Goal: Task Accomplishment & Management: Use online tool/utility

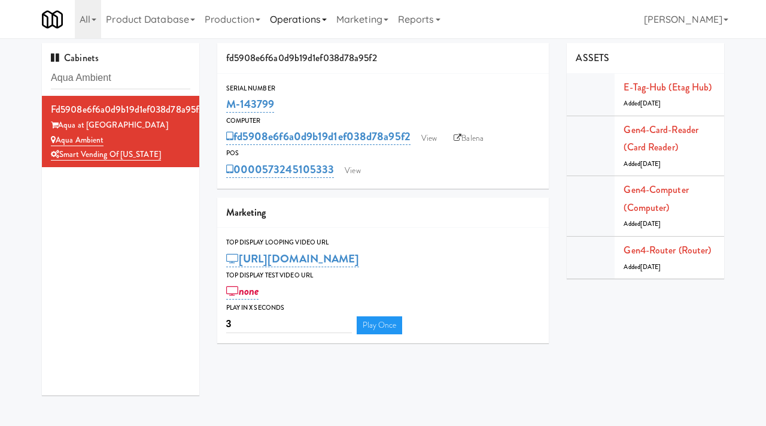
click at [297, 23] on link "Operations" at bounding box center [298, 19] width 66 height 38
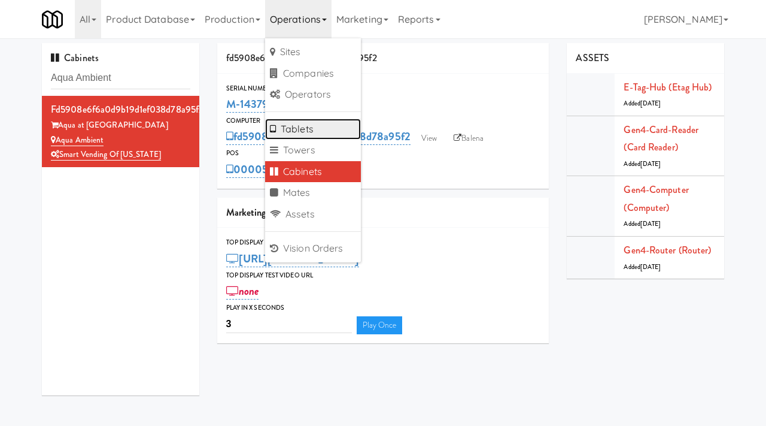
click at [300, 138] on link "Tablets" at bounding box center [313, 130] width 96 height 22
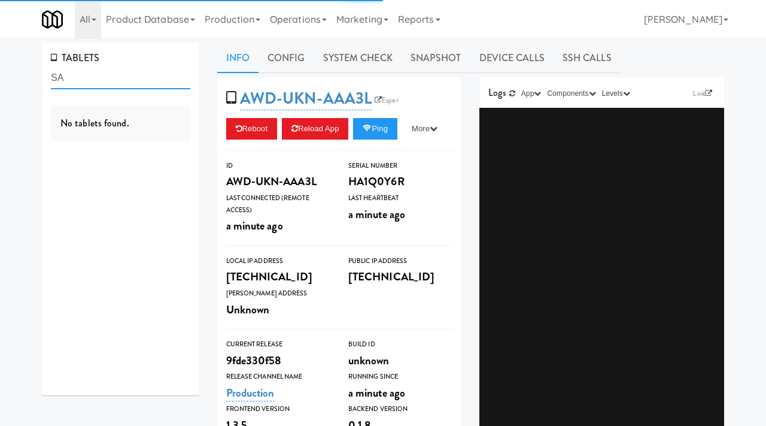
type input "S"
type input "alectra"
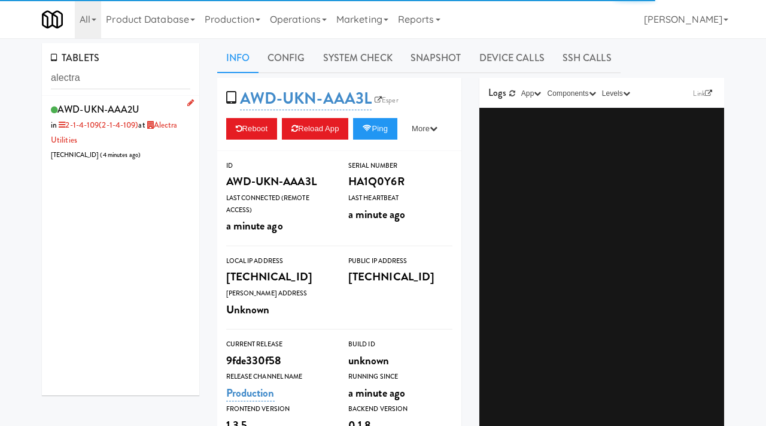
click at [188, 148] on div "AWD-UKN-AAA2U in 2-1-4-109 (2-1-4-109) at Alectra Utilities 206.0.69.107 ( 4 mi…" at bounding box center [120, 132] width 139 height 62
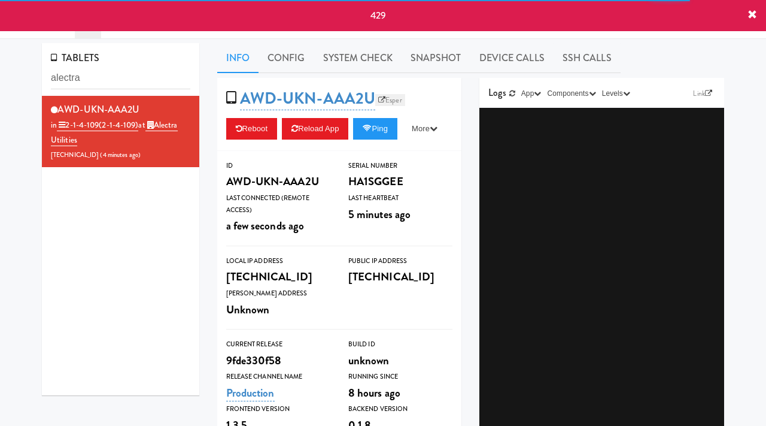
click at [401, 101] on link "Esper" at bounding box center [390, 100] width 30 height 12
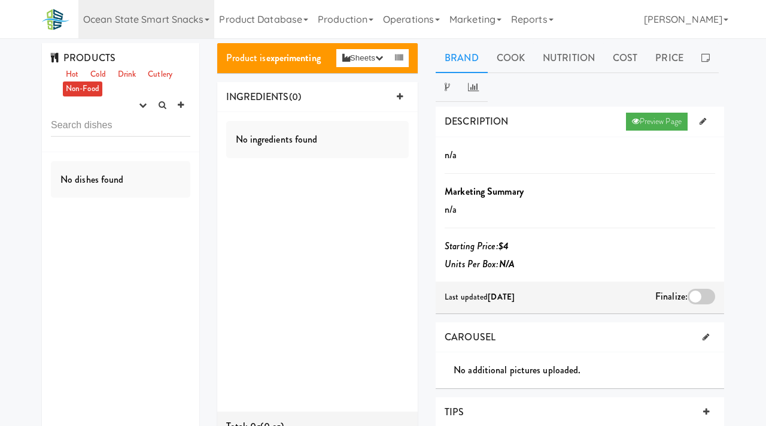
click at [204, 20] on link "Ocean State Smart Snacks" at bounding box center [146, 19] width 136 height 38
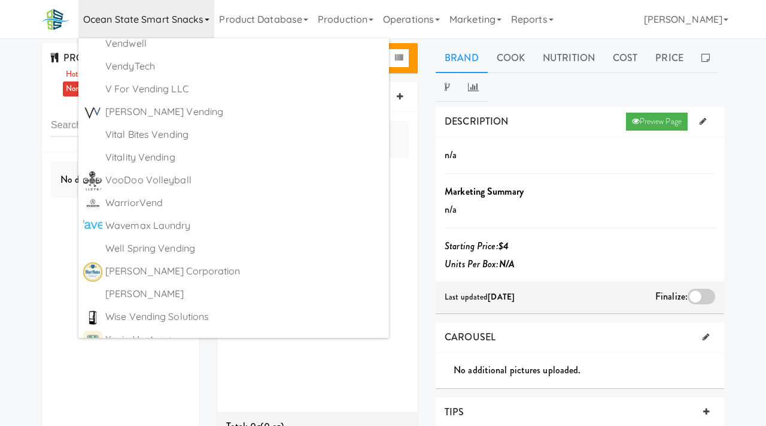
scroll to position [7376, 0]
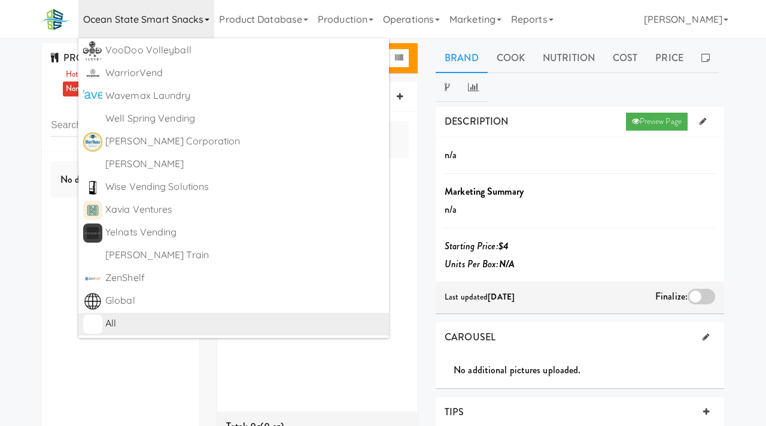
click at [115, 327] on div "All" at bounding box center [244, 323] width 279 height 18
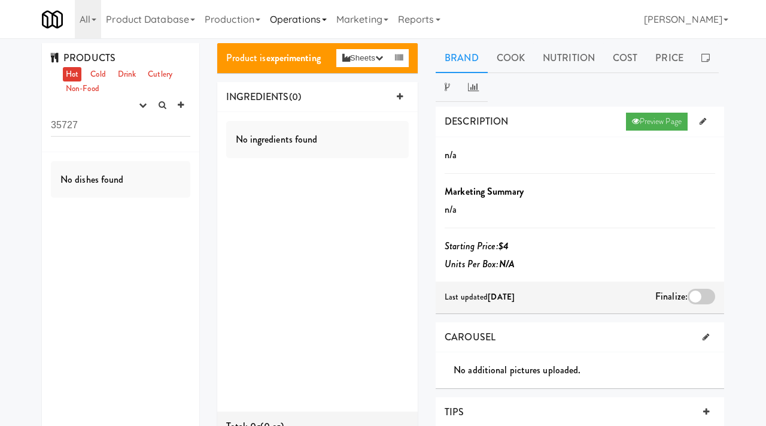
click at [312, 17] on link "Operations" at bounding box center [298, 19] width 66 height 38
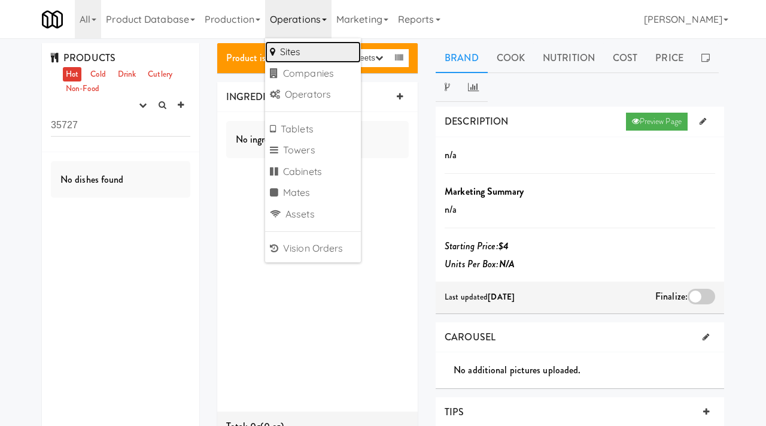
click at [302, 48] on link "Sites" at bounding box center [313, 52] width 96 height 22
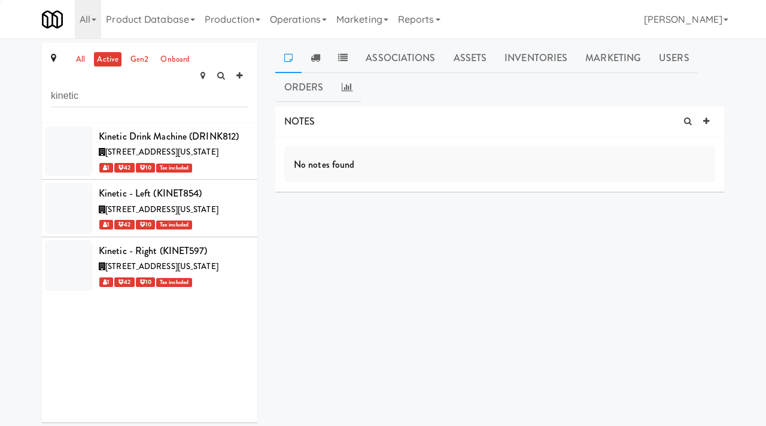
type input "kinetic"
click at [78, 55] on link "all" at bounding box center [80, 59] width 15 height 15
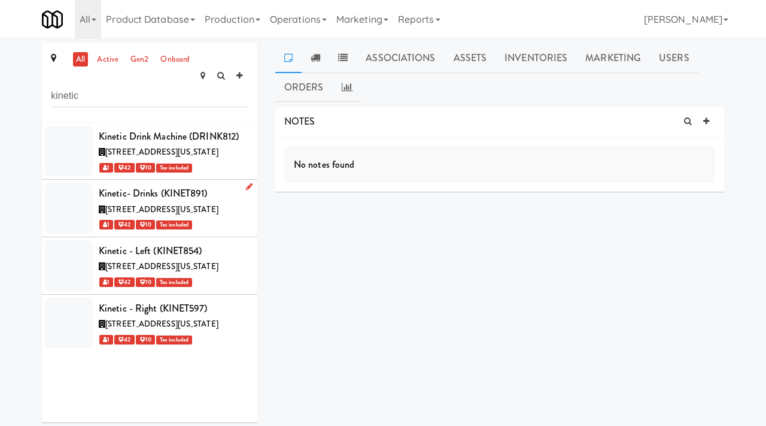
click at [229, 215] on div "[STREET_ADDRESS][US_STATE]" at bounding box center [174, 209] width 150 height 15
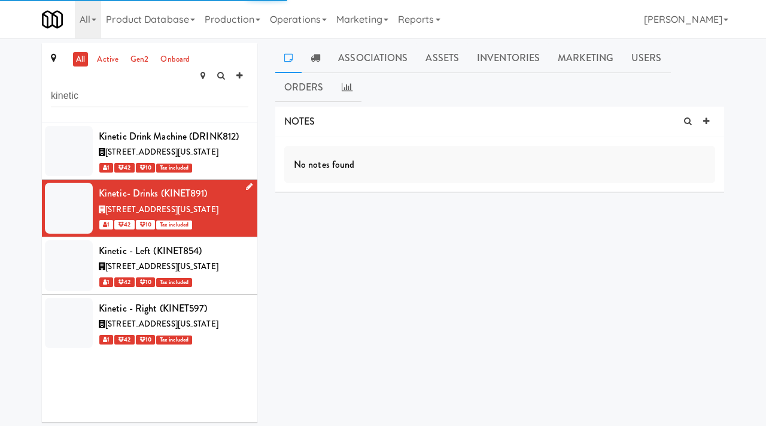
click at [248, 189] on link at bounding box center [246, 187] width 11 height 15
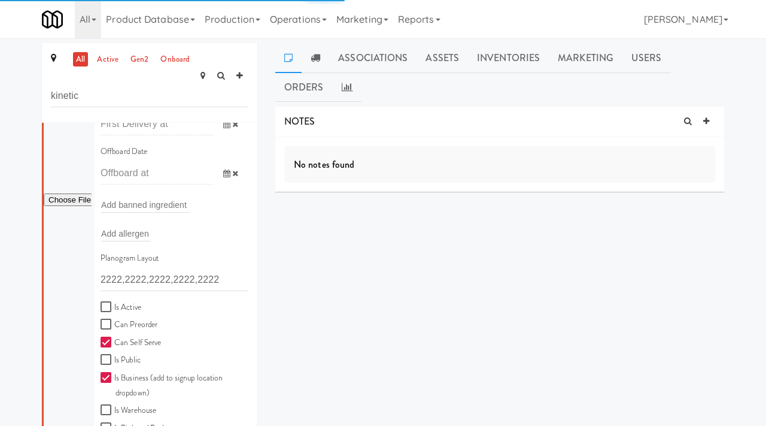
scroll to position [303, 0]
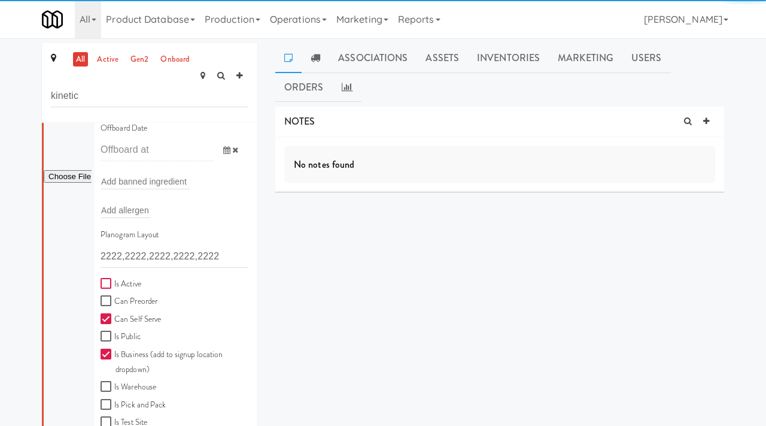
click at [106, 281] on input "Is Active" at bounding box center [108, 284] width 14 height 10
checkbox input "true"
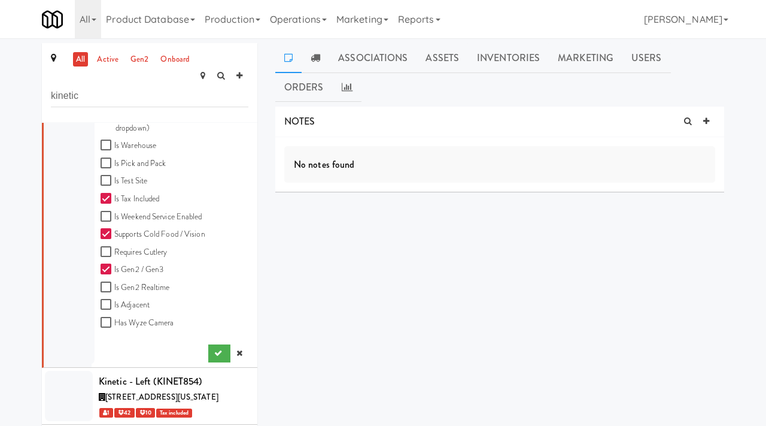
scroll to position [588, 0]
click at [215, 349] on icon "submit" at bounding box center [218, 353] width 8 height 8
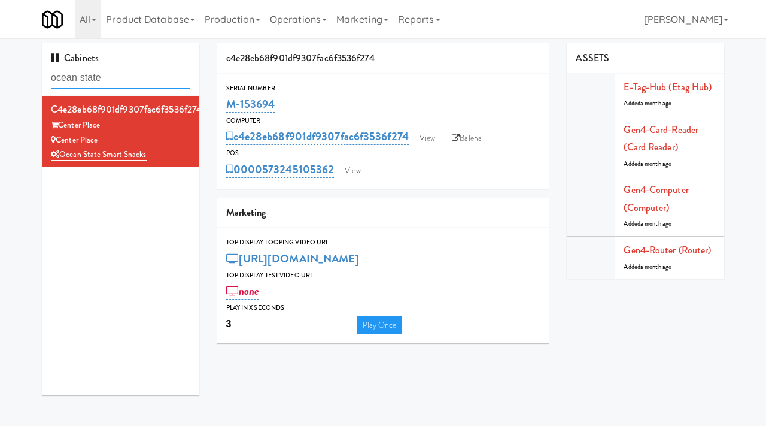
click at [117, 71] on input "ocean state" at bounding box center [120, 78] width 139 height 22
type input "market house"
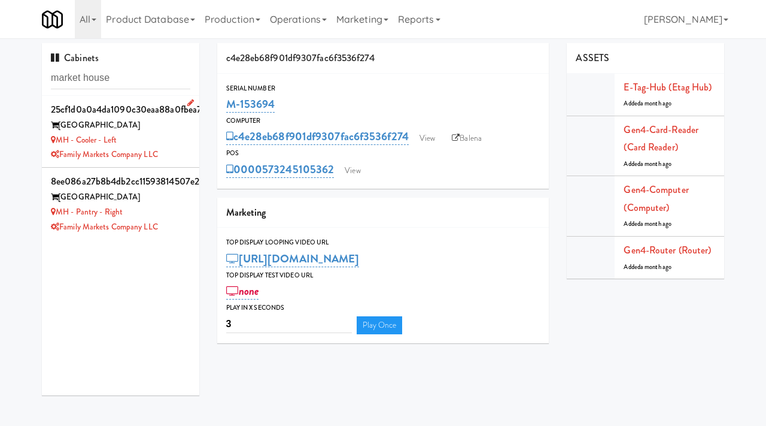
click at [188, 144] on div "MH - Cooler - Left" at bounding box center [120, 140] width 139 height 15
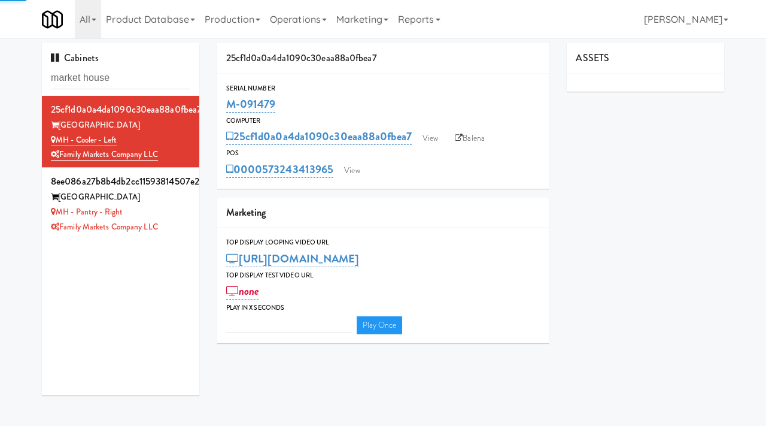
type input "3"
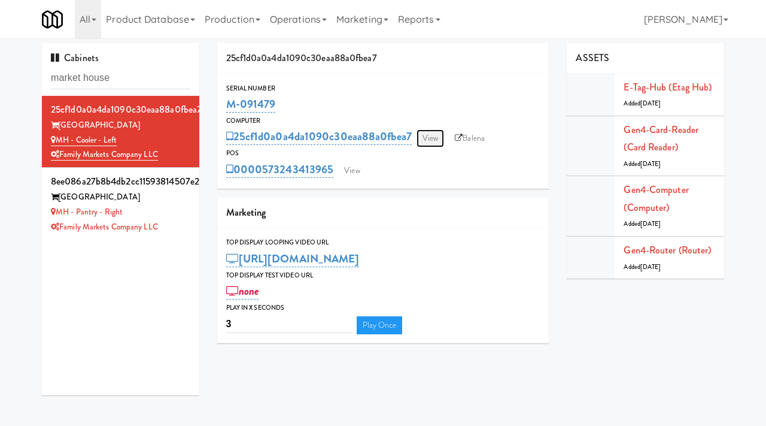
click at [438, 142] on link "View" at bounding box center [431, 138] width 28 height 18
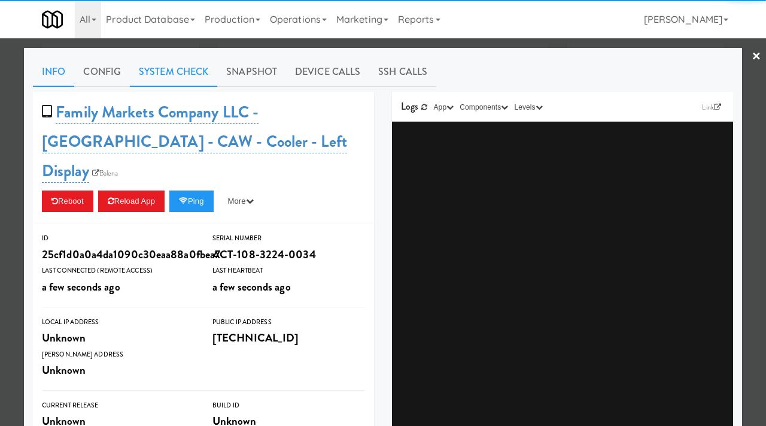
click at [181, 64] on link "System Check" at bounding box center [173, 72] width 87 height 30
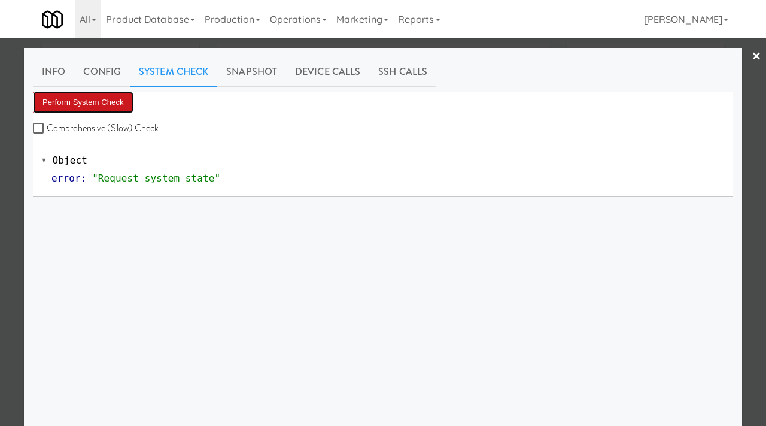
click at [102, 95] on button "Perform System Check" at bounding box center [83, 103] width 101 height 22
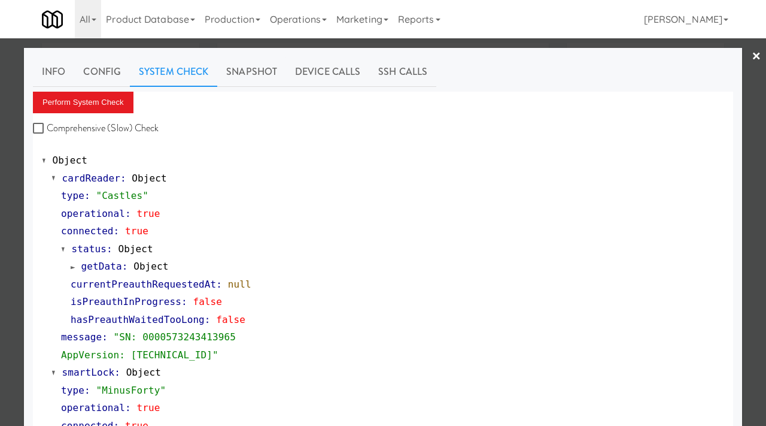
click at [0, 226] on div at bounding box center [383, 213] width 766 height 426
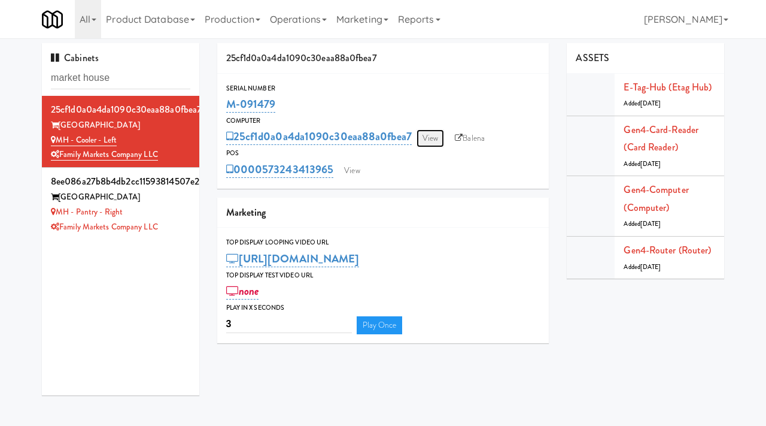
click at [429, 133] on link "View" at bounding box center [431, 138] width 28 height 18
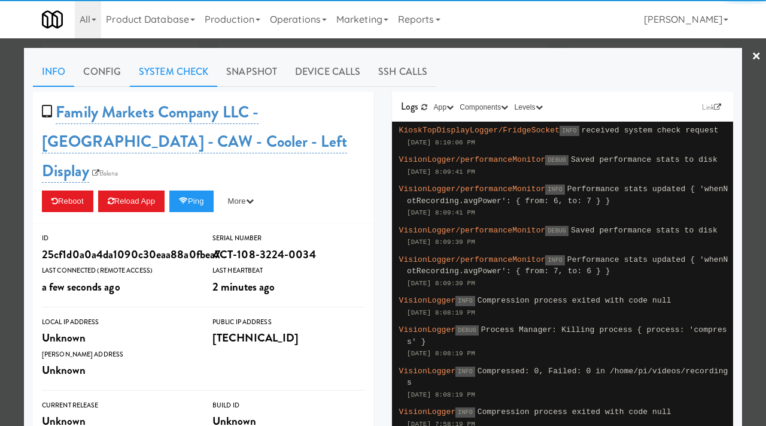
click at [168, 74] on link "System Check" at bounding box center [173, 72] width 87 height 30
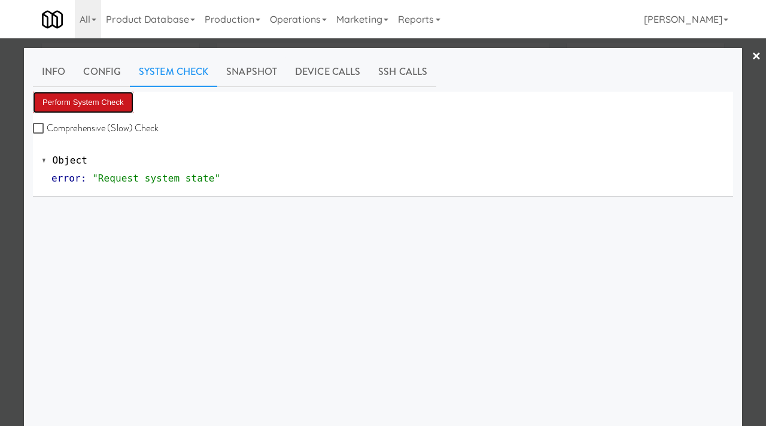
click at [80, 107] on button "Perform System Check" at bounding box center [83, 103] width 101 height 22
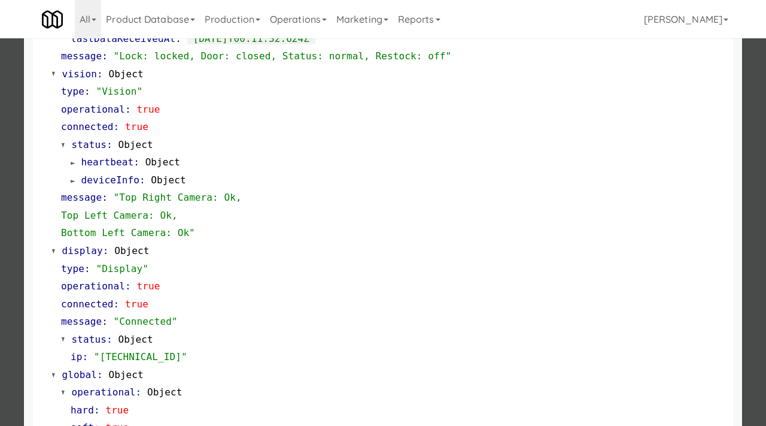
scroll to position [504, 0]
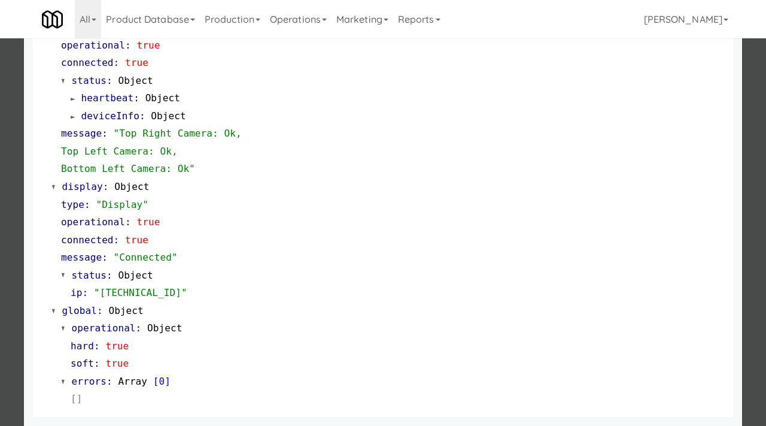
click at [0, 287] on div at bounding box center [383, 213] width 766 height 426
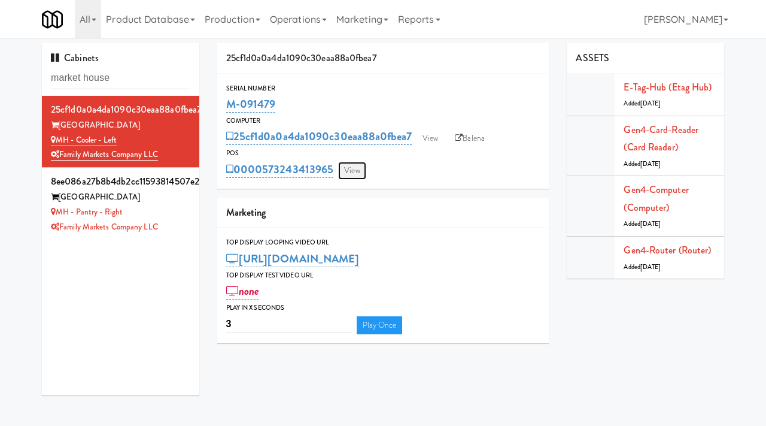
click at [353, 173] on link "View" at bounding box center [352, 171] width 28 height 18
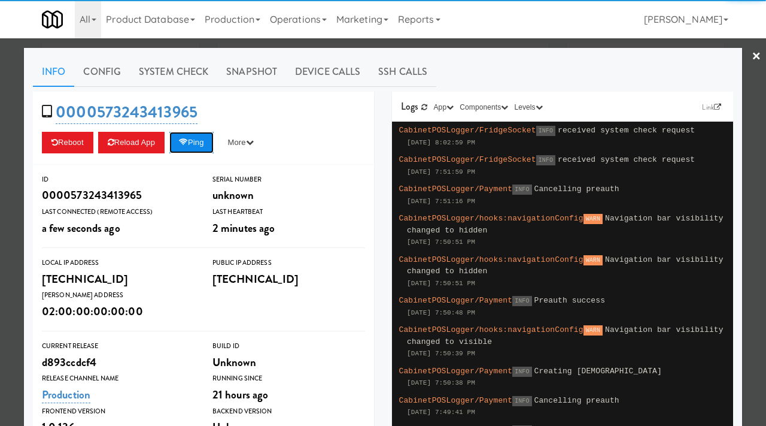
click at [199, 148] on button "Ping" at bounding box center [191, 143] width 44 height 22
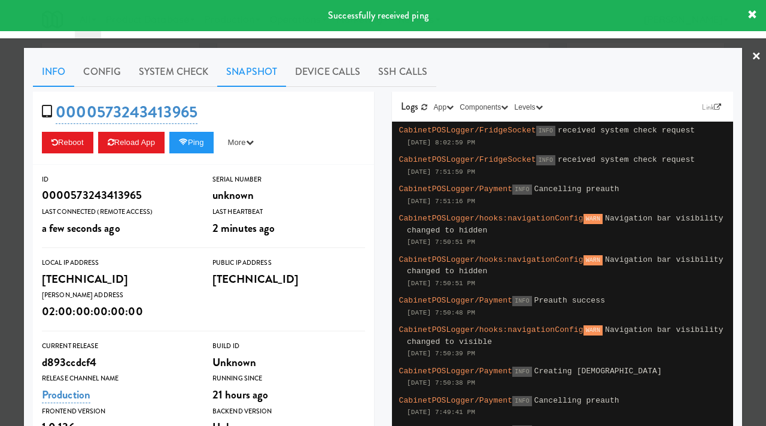
click at [241, 62] on link "Snapshot" at bounding box center [251, 72] width 69 height 30
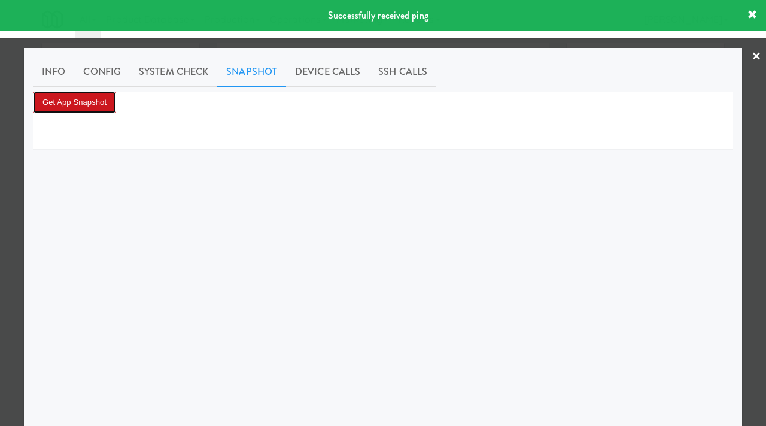
click at [96, 101] on button "Get App Snapshot" at bounding box center [74, 103] width 83 height 22
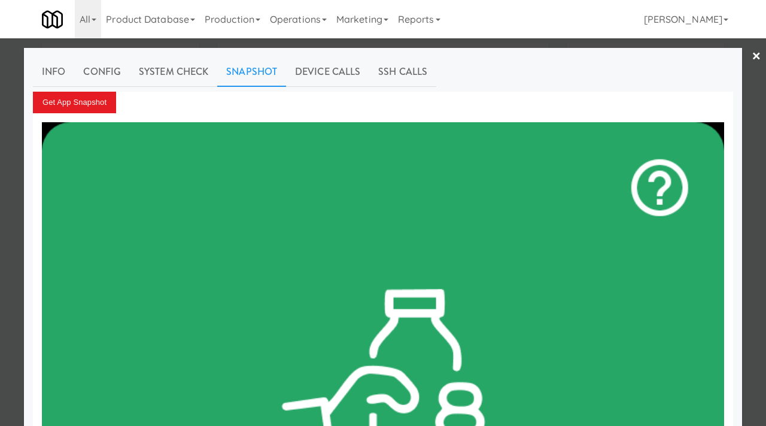
click at [0, 262] on div at bounding box center [383, 213] width 766 height 426
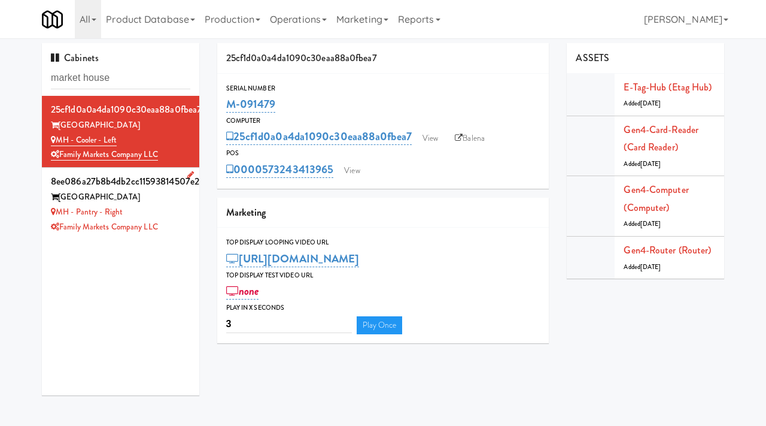
click at [172, 208] on div "MH - Pantry - Right" at bounding box center [120, 212] width 139 height 15
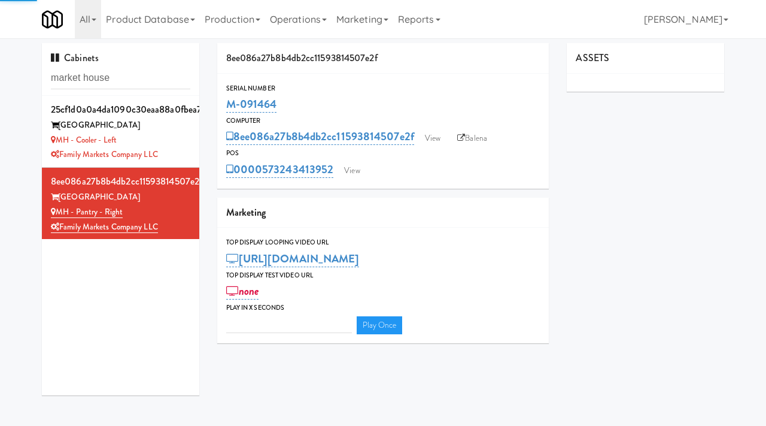
type input "3"
click at [439, 133] on link "View" at bounding box center [433, 138] width 28 height 18
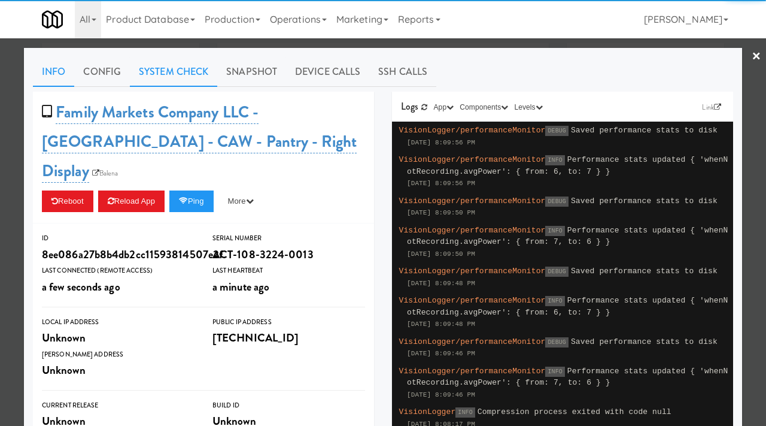
click at [174, 77] on link "System Check" at bounding box center [173, 72] width 87 height 30
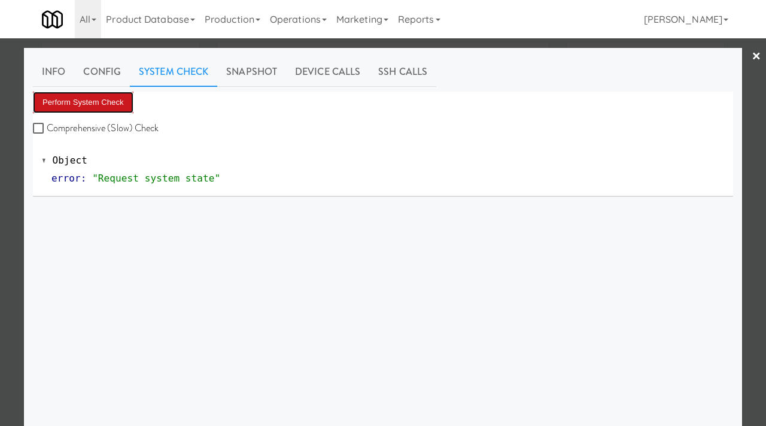
click at [111, 99] on button "Perform System Check" at bounding box center [83, 103] width 101 height 22
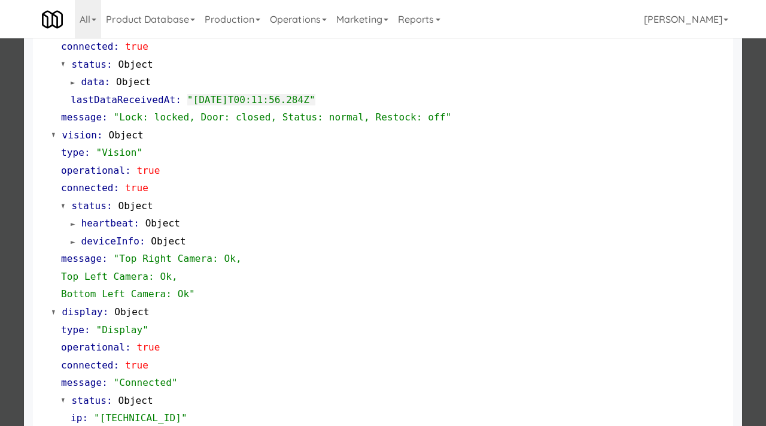
scroll to position [504, 0]
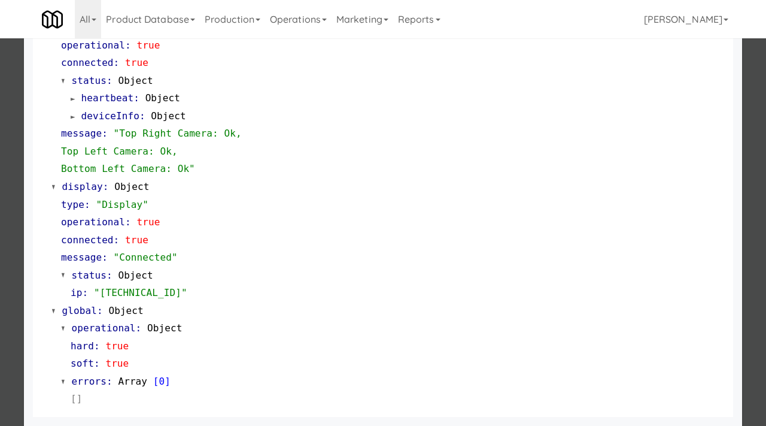
click at [0, 283] on div at bounding box center [383, 213] width 766 height 426
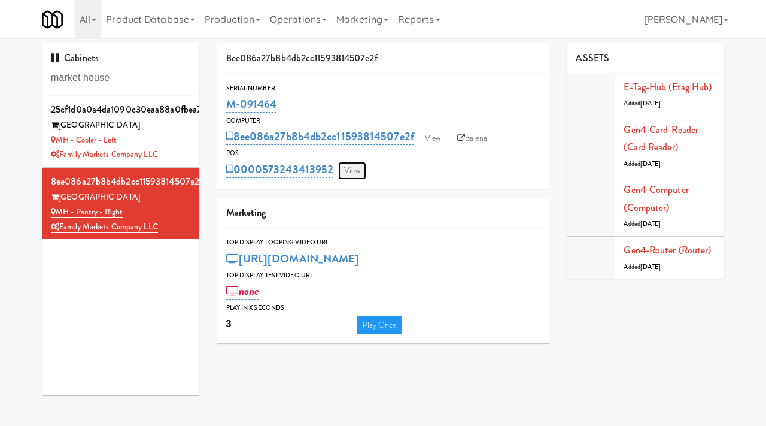
click at [353, 162] on link "View" at bounding box center [352, 171] width 28 height 18
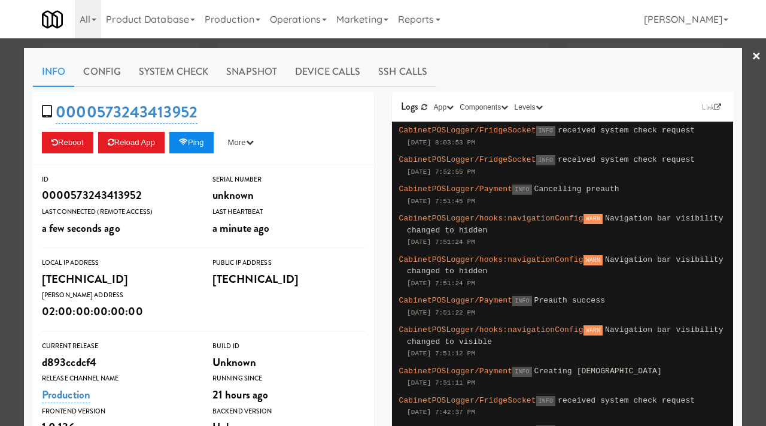
click at [199, 141] on button "Ping" at bounding box center [191, 143] width 44 height 22
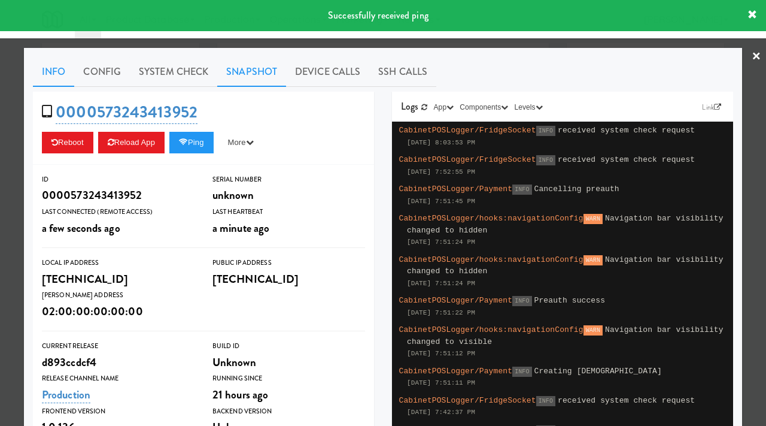
click at [257, 78] on link "Snapshot" at bounding box center [251, 72] width 69 height 30
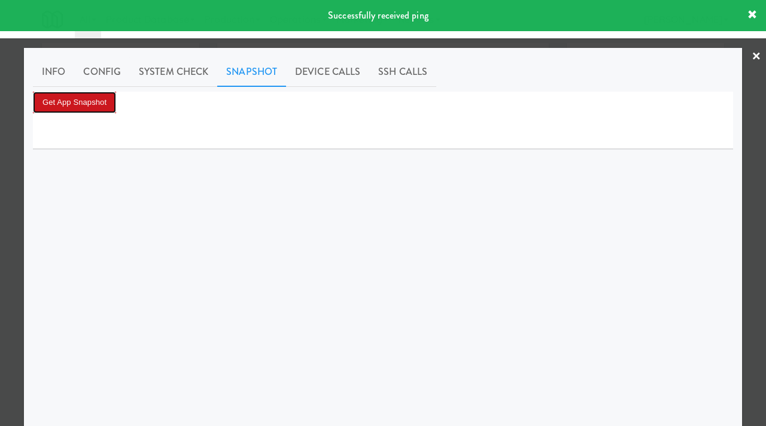
click at [92, 100] on button "Get App Snapshot" at bounding box center [74, 103] width 83 height 22
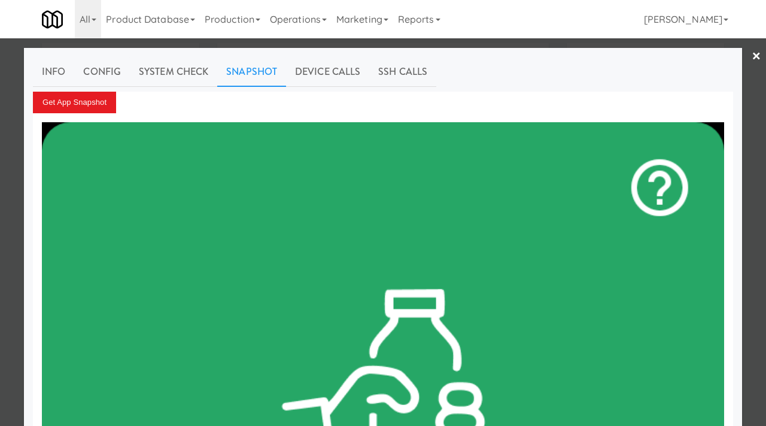
click at [0, 160] on div at bounding box center [383, 213] width 766 height 426
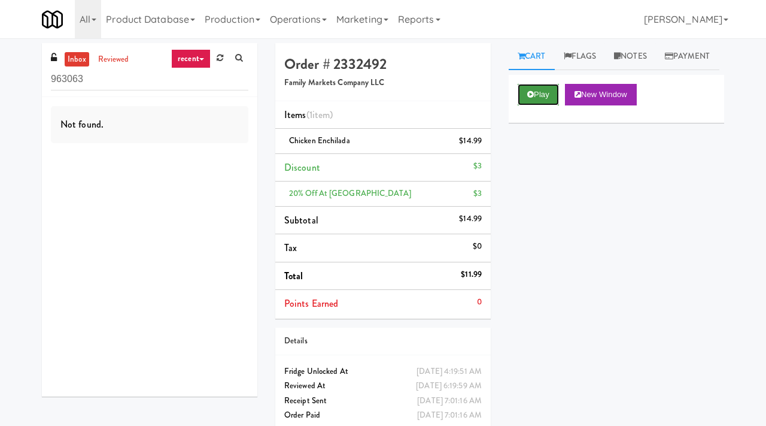
click at [529, 98] on icon at bounding box center [530, 94] width 7 height 8
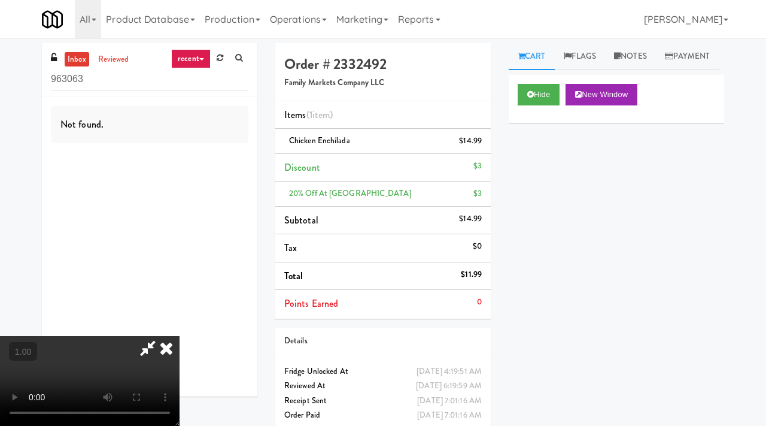
click at [180, 336] on video at bounding box center [90, 381] width 180 height 90
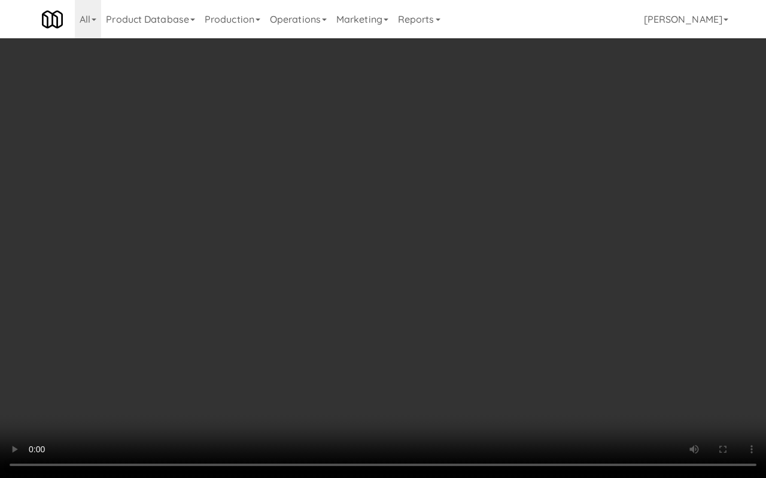
click at [500, 345] on video at bounding box center [383, 239] width 766 height 478
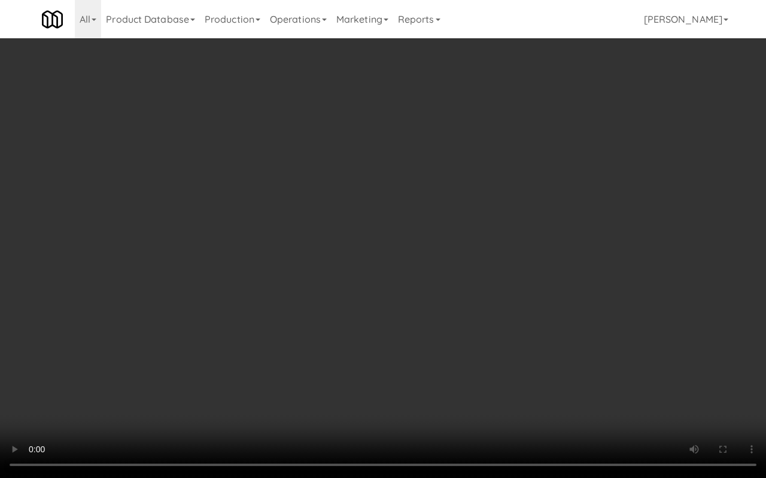
click at [500, 345] on video at bounding box center [383, 239] width 766 height 478
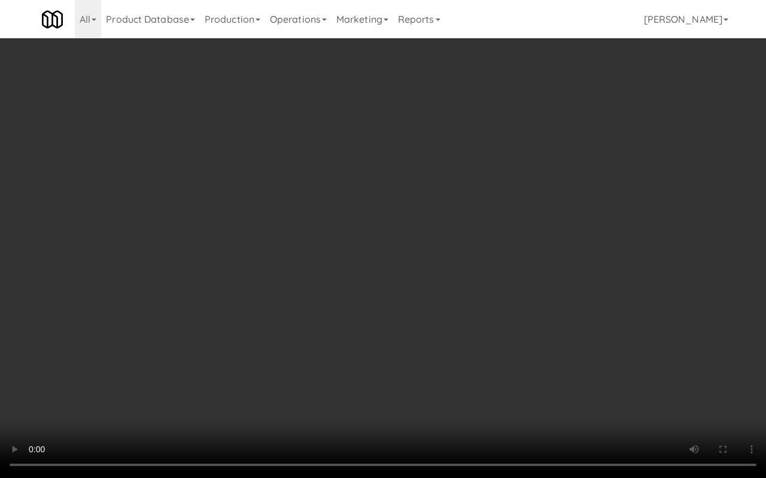
click at [500, 345] on video at bounding box center [383, 239] width 766 height 478
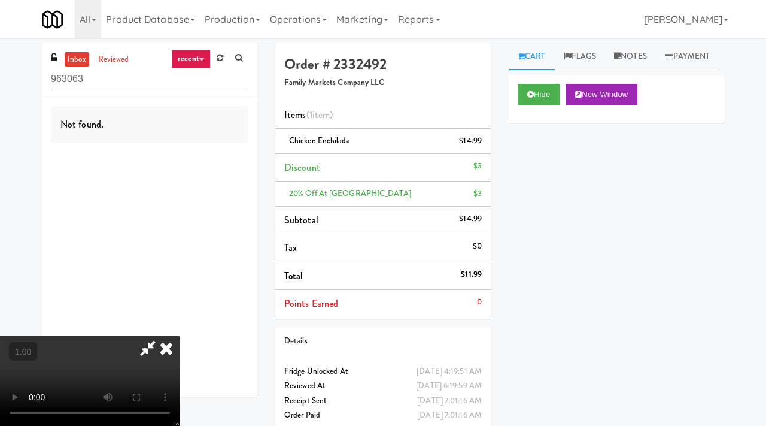
click at [180, 336] on icon at bounding box center [166, 348] width 26 height 24
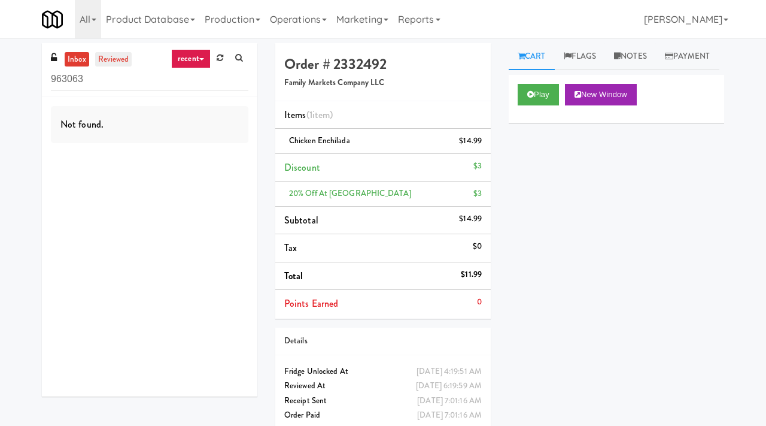
click at [116, 59] on link "reviewed" at bounding box center [113, 59] width 37 height 15
click at [546, 105] on button "Play" at bounding box center [538, 95] width 41 height 22
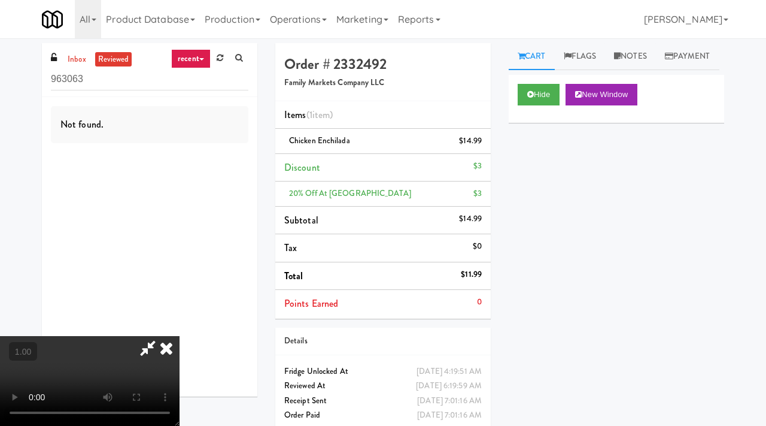
click at [143, 409] on video at bounding box center [90, 381] width 180 height 90
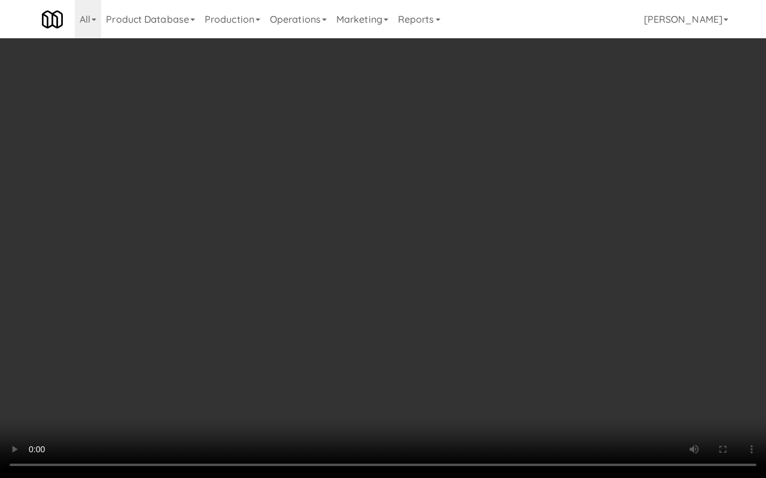
click at [400, 244] on video at bounding box center [383, 239] width 766 height 478
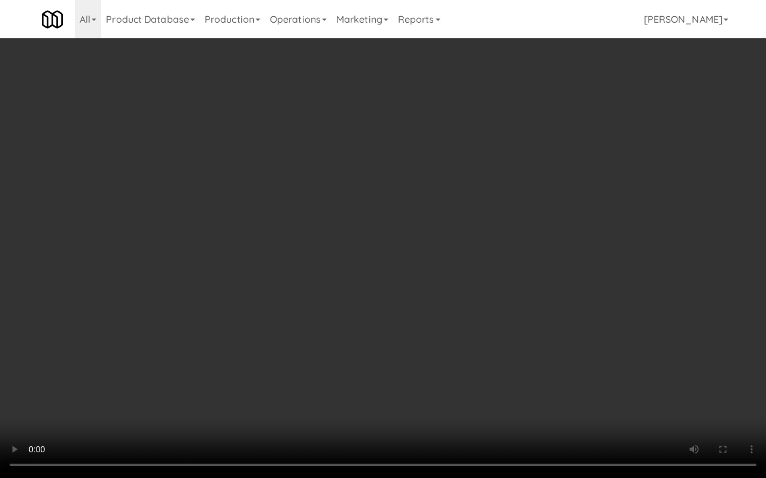
click at [400, 244] on video at bounding box center [383, 239] width 766 height 478
click at [561, 257] on video at bounding box center [383, 239] width 766 height 478
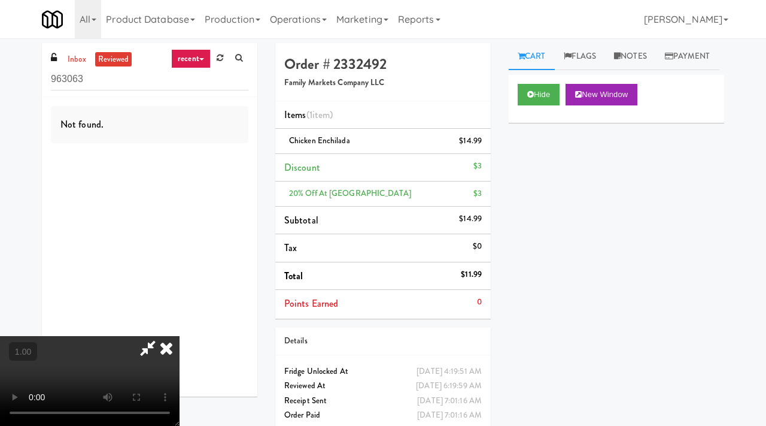
click at [162, 336] on icon at bounding box center [148, 348] width 28 height 24
click at [77, 59] on link "inbox" at bounding box center [77, 59] width 25 height 15
click at [129, 64] on link "reviewed" at bounding box center [113, 59] width 37 height 15
click at [115, 89] on input "963063" at bounding box center [150, 79] width 198 height 22
type input "rowan"
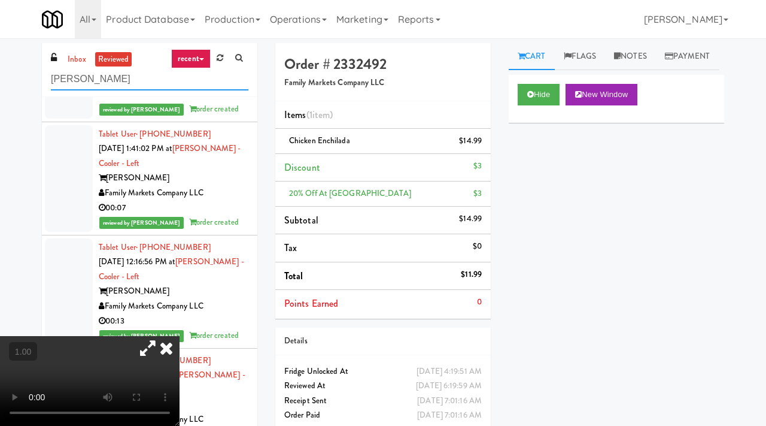
scroll to position [1470, 0]
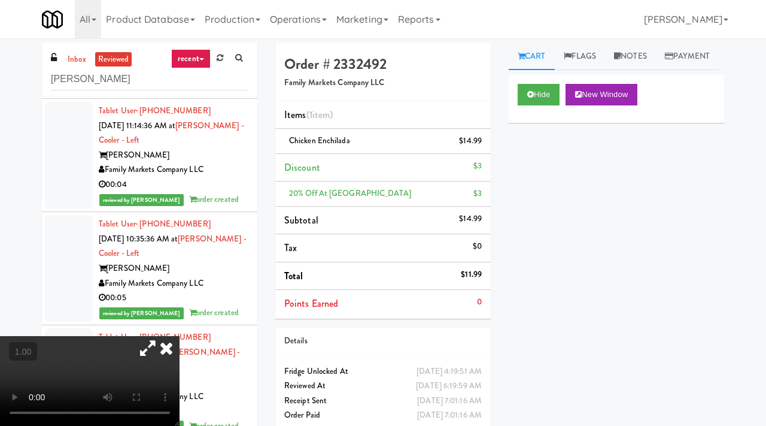
click at [162, 336] on icon at bounding box center [148, 348] width 28 height 24
click at [180, 336] on icon at bounding box center [166, 348] width 26 height 24
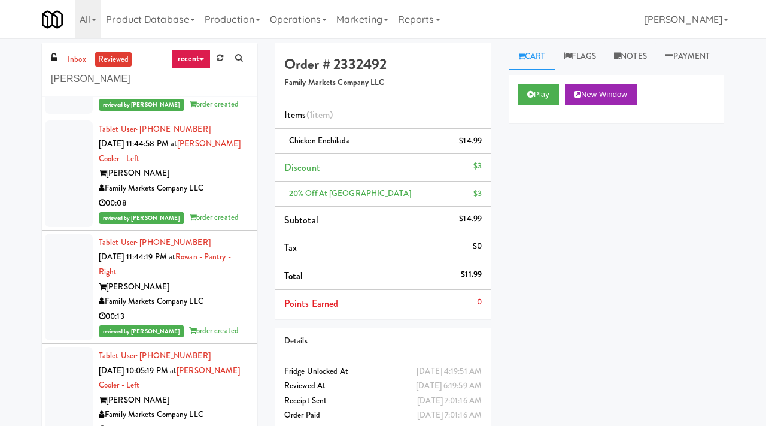
scroll to position [40, 0]
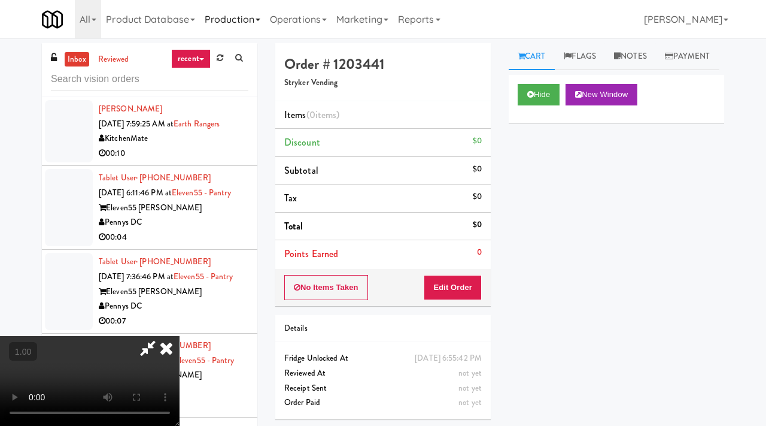
scroll to position [1920, 0]
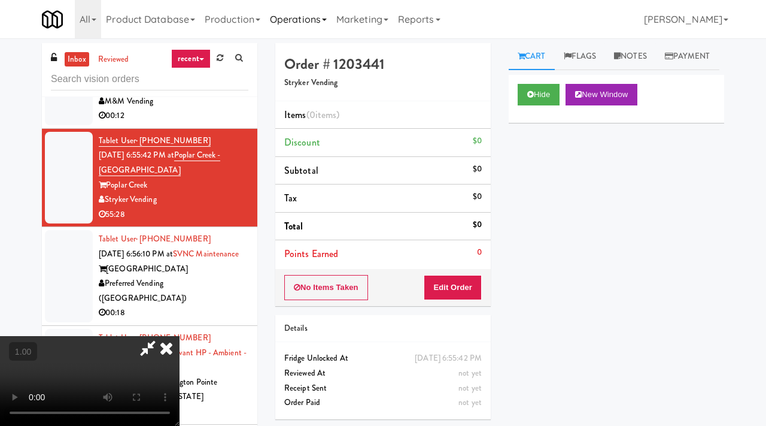
click at [316, 22] on link "Operations" at bounding box center [298, 19] width 66 height 38
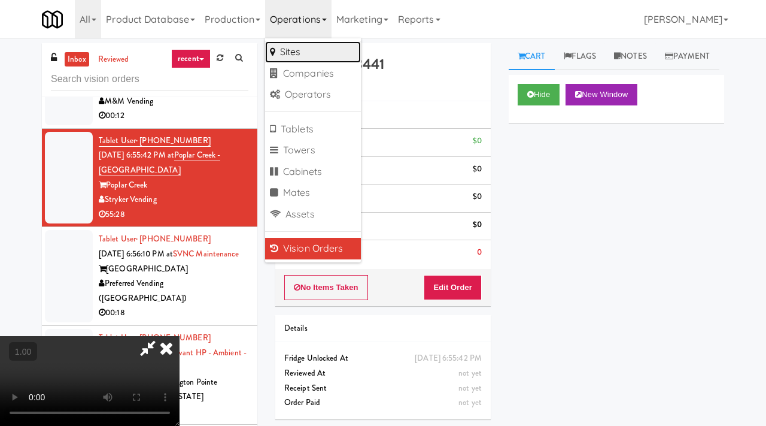
click at [312, 53] on link "Sites" at bounding box center [313, 52] width 96 height 22
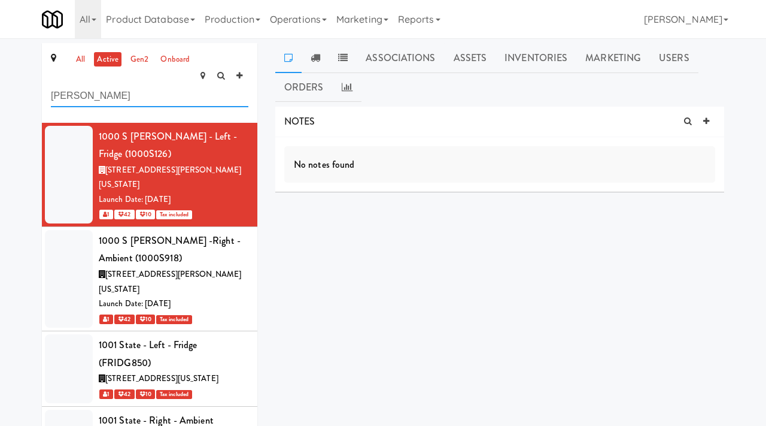
type input "[PERSON_NAME]"
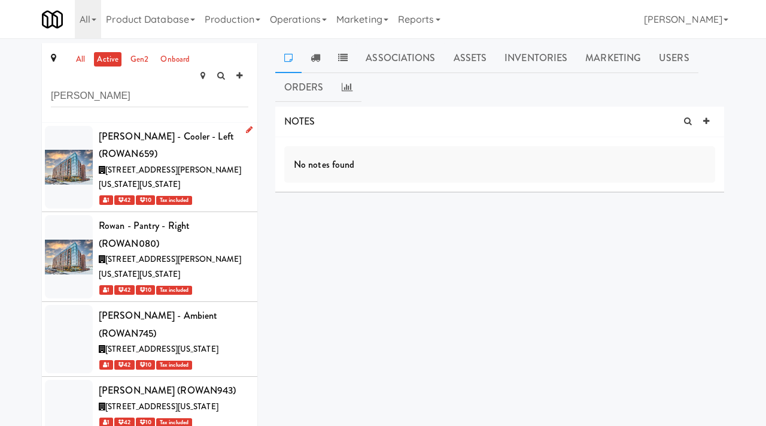
click at [213, 163] on div "[STREET_ADDRESS][PERSON_NAME][US_STATE][US_STATE]" at bounding box center [174, 177] width 150 height 29
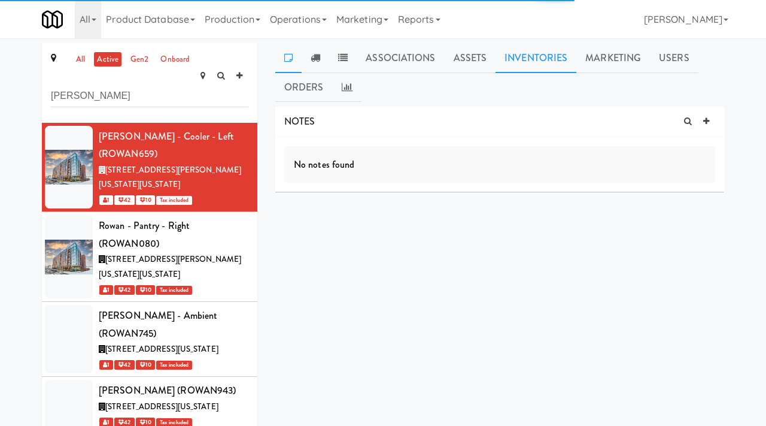
click at [535, 60] on link "Inventories" at bounding box center [536, 58] width 81 height 30
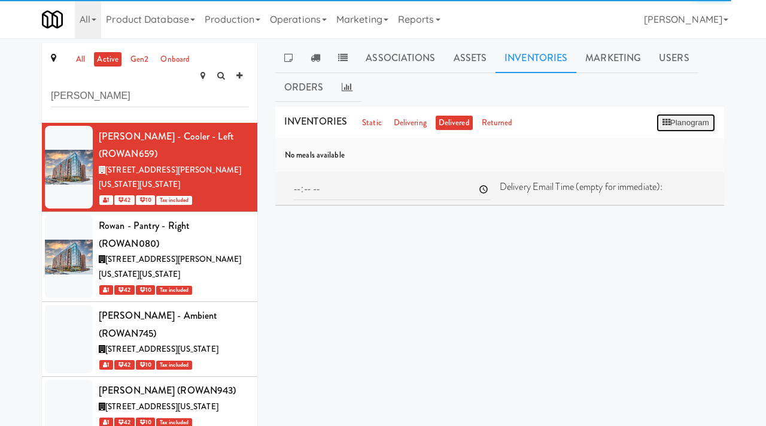
click at [683, 122] on button "Planogram" at bounding box center [686, 123] width 59 height 18
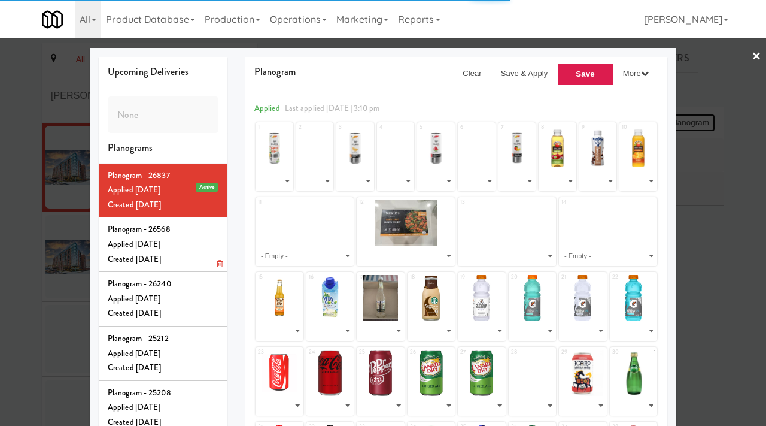
select select "number:246986"
select select "number:276204"
select select "number:226153"
select select "number:276203"
select select "number:226151"
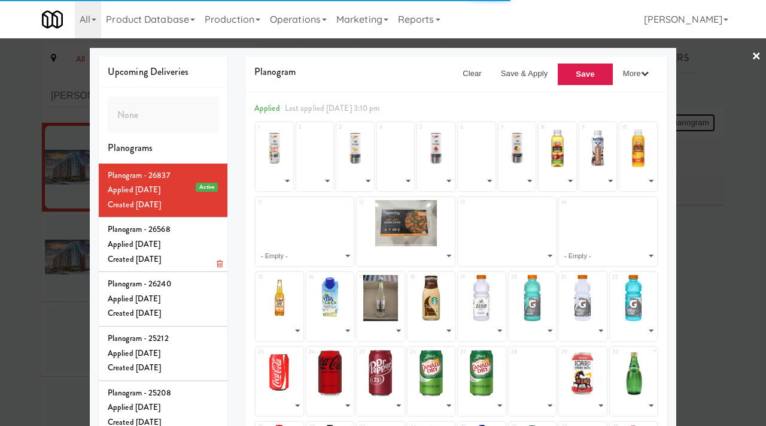
select select "number:276202"
select select "number:282982"
select select "number:226148"
select select "number:226149"
select select "number:226146"
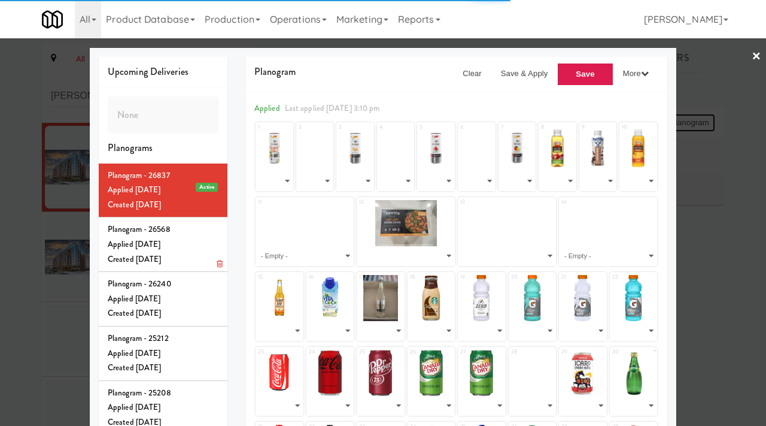
select select "number:282981"
select select "number:276198"
select select "number:285108"
select select "number:245521"
select select "number:226138"
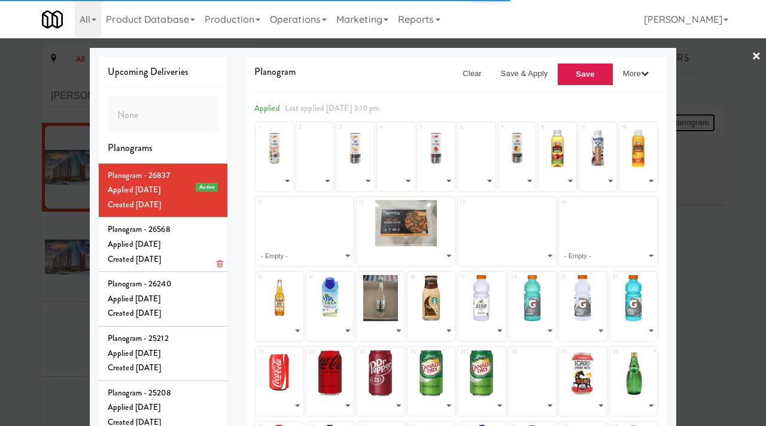
select select "number:226137"
select select "number:265663"
select select "number:226135"
select select "number:226134"
select select "number:226133"
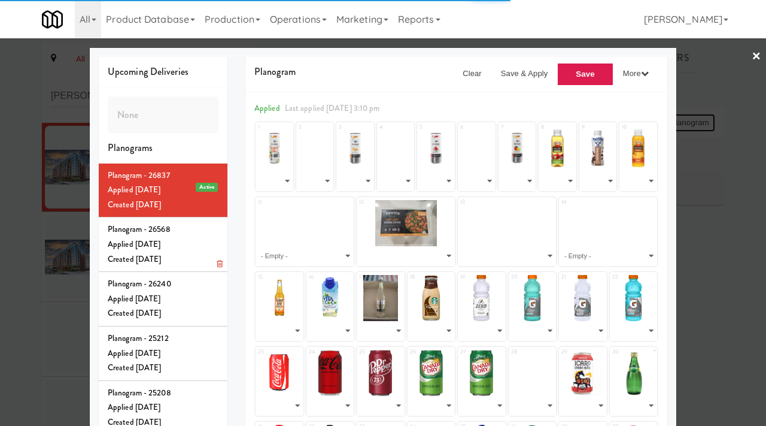
select select "number:226132"
select select "number:226130"
select select "number:226129"
select select "number:268080"
select select "number:226128"
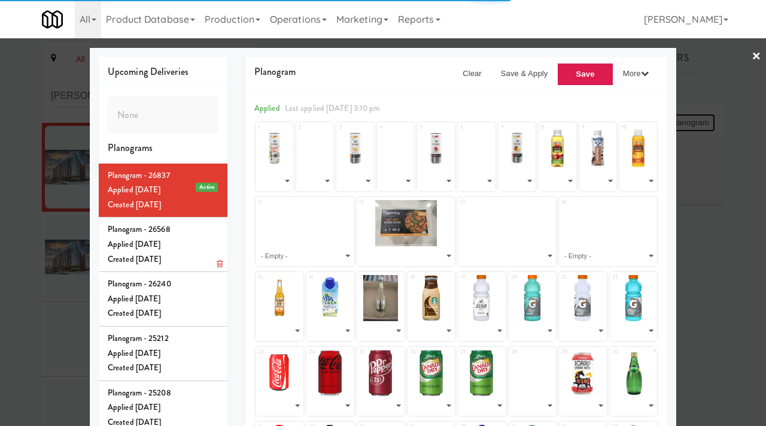
select select "number:282980"
select select "number:281383"
select select "number:226125"
select select "number:226124"
select select "number:226122"
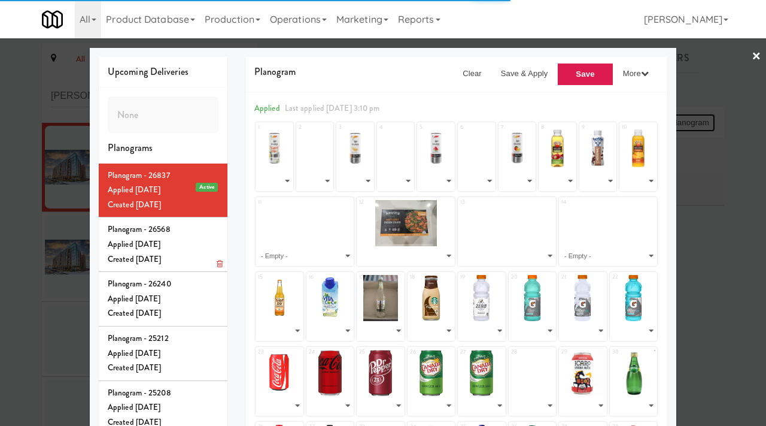
select select "number:268079"
select select "number:226121"
select select "number:226119"
select select "number:268078"
select select "number:226118"
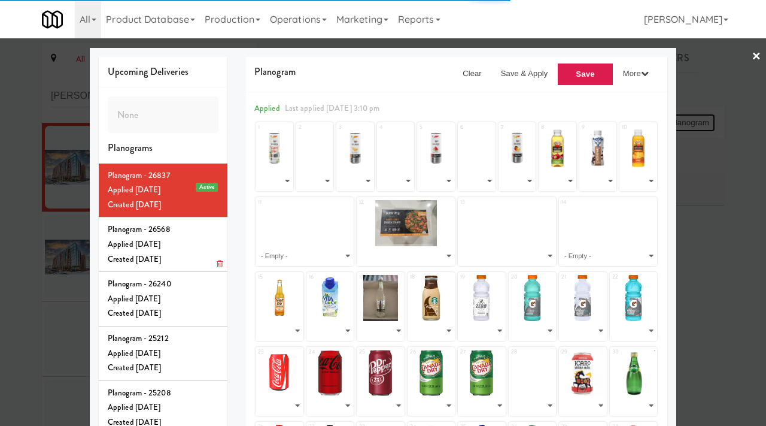
select select "number:226117"
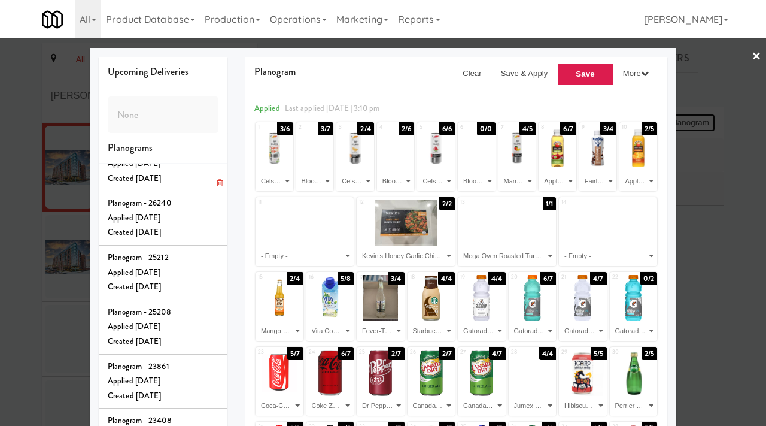
scroll to position [86, 0]
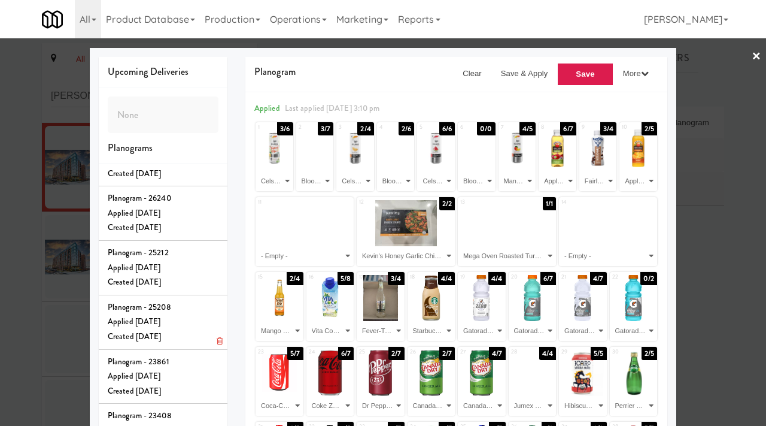
click at [192, 314] on div "Planogram - 25208" at bounding box center [163, 307] width 111 height 15
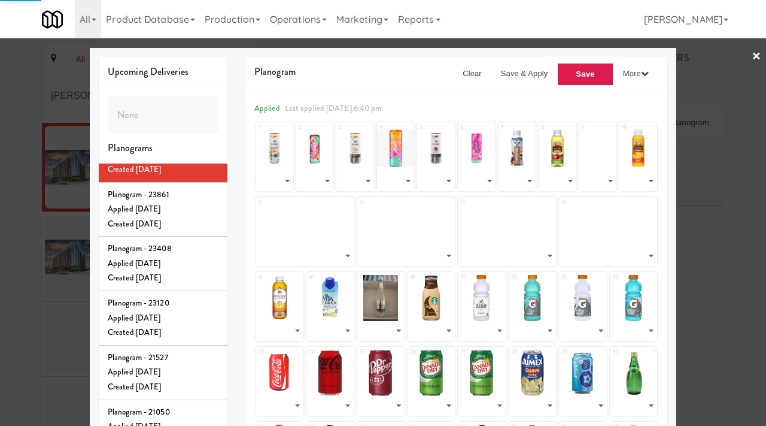
scroll to position [258, 0]
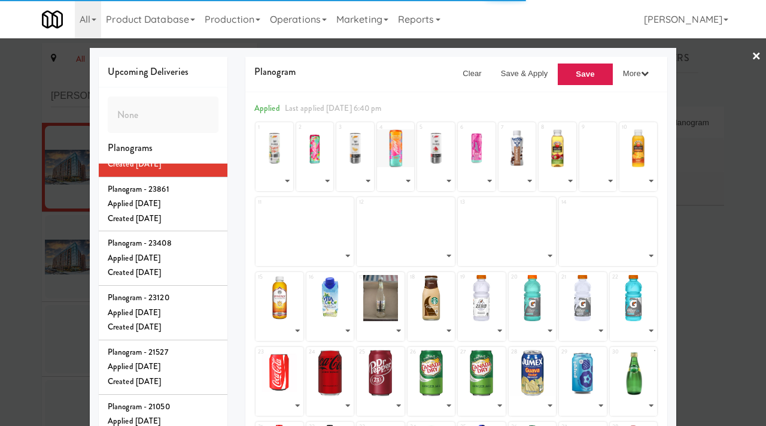
select select "number:246986"
select select "number:226152"
select select "number:226153"
select select "number:226150"
select select "number:226151"
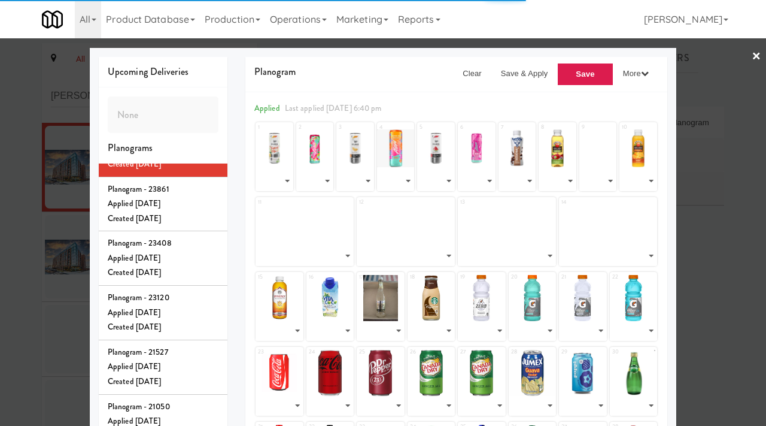
select select "number:226154"
select select "number:226149"
select select "number:226148"
select select "number:263852"
select select "number:226146"
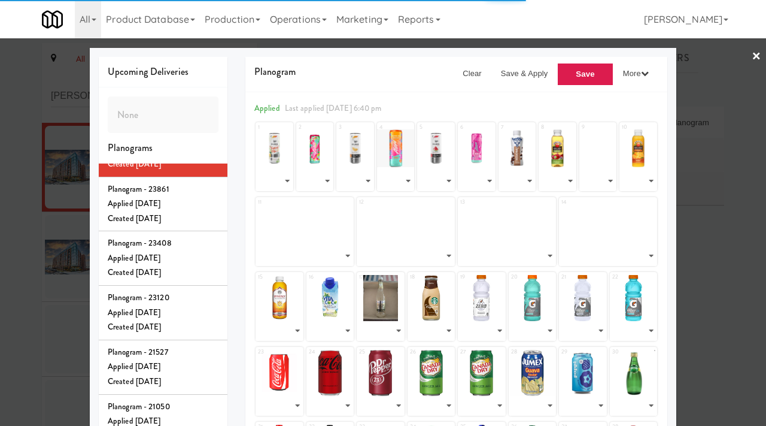
select select "number:263851"
select select "number:276199"
select select "number:276198"
select select "number:276197"
select select "number:226140"
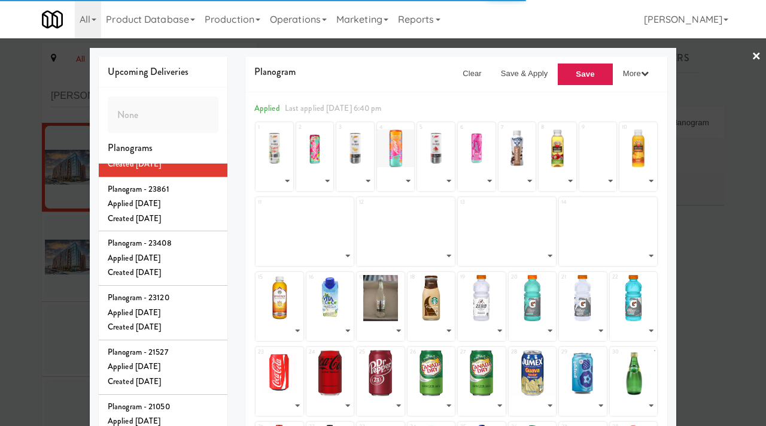
select select "number:245521"
select select "number:226138"
select select "number:226137"
select select "number:265663"
select select "number:226135"
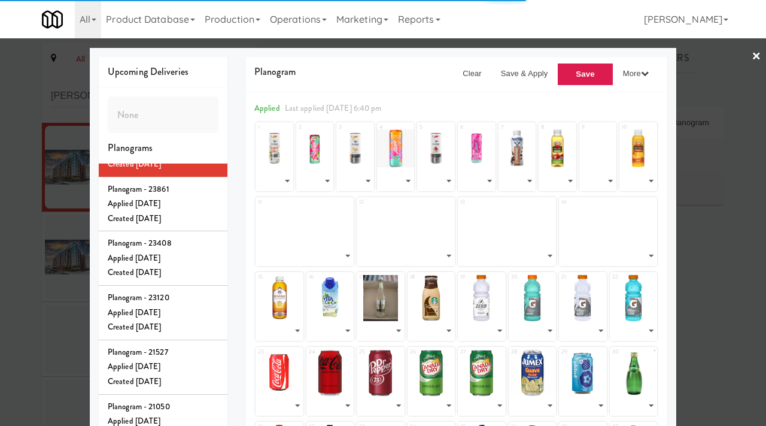
select select "number:226134"
select select "number:226133"
select select "number:226132"
select select "number:226130"
select select "number:226129"
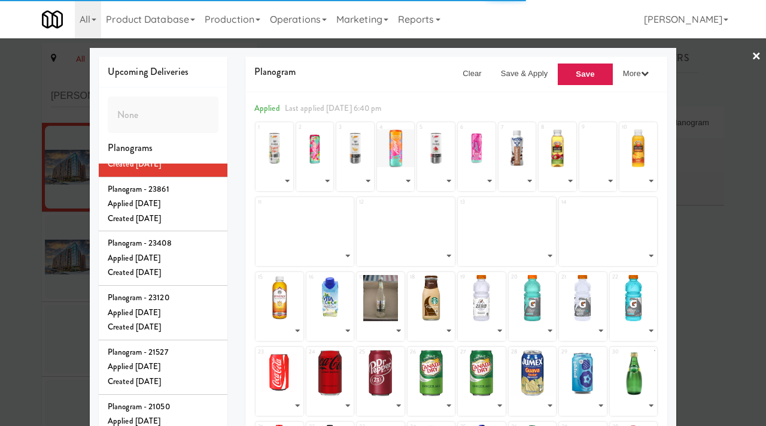
select select "number:268080"
select select "number:226128"
select select "number:276196"
select select "number:276195"
select select "number:226125"
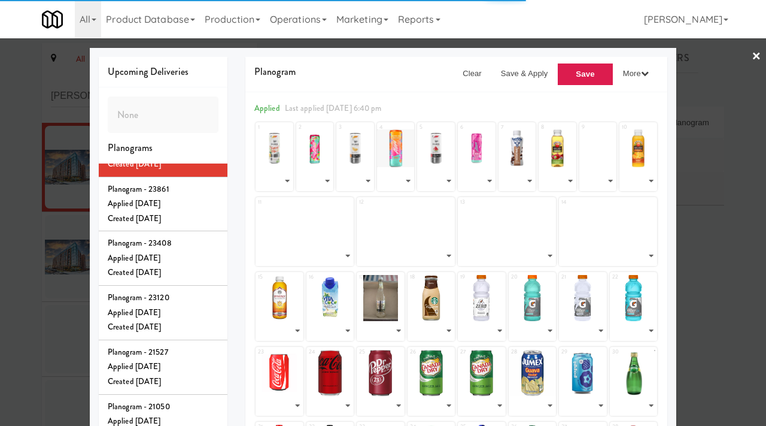
select select "number:226124"
select select "number:226122"
select select "number:268079"
select select "number:226121"
select select "number:226119"
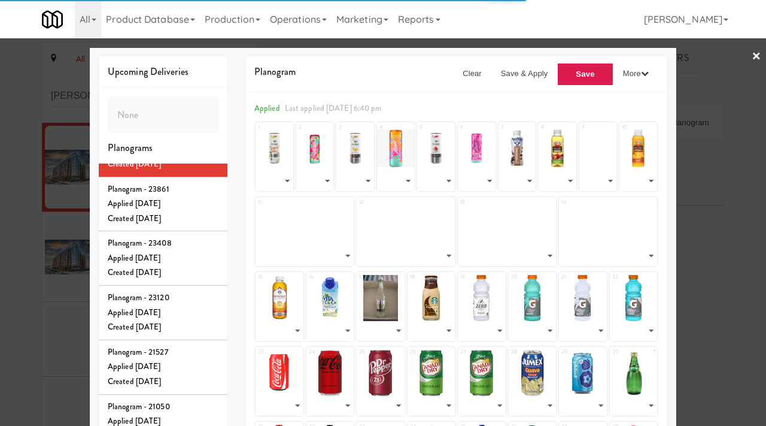
select select "number:268078"
select select "number:226118"
select select "number:226117"
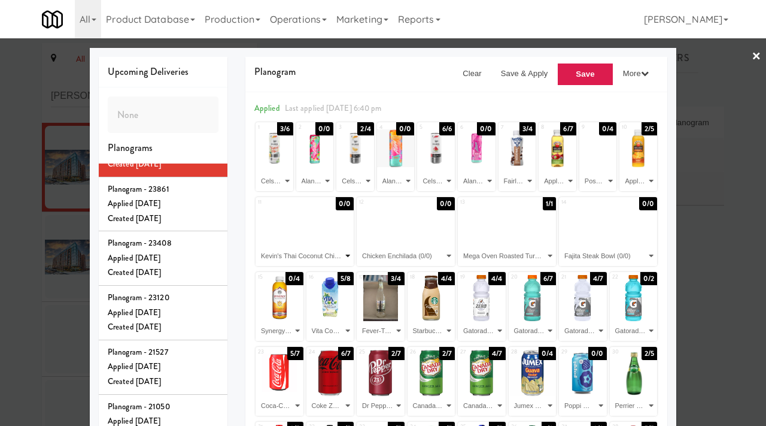
click at [297, 254] on select "- Empty - Apple & Eve Apple Juice (6/7) Apple & Eve Orange Juice (2/5) Bloom Pe…" at bounding box center [304, 256] width 95 height 20
click at [257, 246] on select "- Empty - Apple & Eve Apple Juice (6/7) Apple & Eve Orange Juice (2/5) Bloom Pe…" at bounding box center [304, 256] width 95 height 20
click at [303, 254] on select "- Empty - Apple & Eve Apple Juice (6/7) Apple & Eve Orange Juice (2/5) Bloom Pe…" at bounding box center [304, 256] width 95 height 20
click at [257, 246] on select "- Empty - Apple & Eve Apple Juice (6/7) Apple & Eve Orange Juice (2/5) Bloom Pe…" at bounding box center [304, 256] width 95 height 20
click at [387, 255] on select "- Empty - Apple & Eve Apple Juice (6/7) Apple & Eve Orange Juice (2/5) Bloom Pe…" at bounding box center [406, 256] width 95 height 20
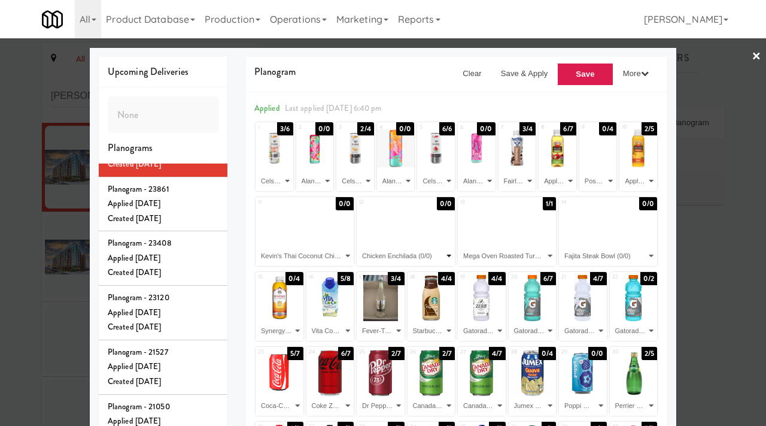
click at [359, 246] on select "- Empty - Apple & Eve Apple Juice (6/7) Apple & Eve Orange Juice (2/5) Bloom Pe…" at bounding box center [406, 256] width 95 height 20
click at [336, 252] on select "- Empty - Apple & Eve Apple Juice (6/7) Apple & Eve Orange Juice (2/5) Bloom Pe…" at bounding box center [304, 256] width 95 height 20
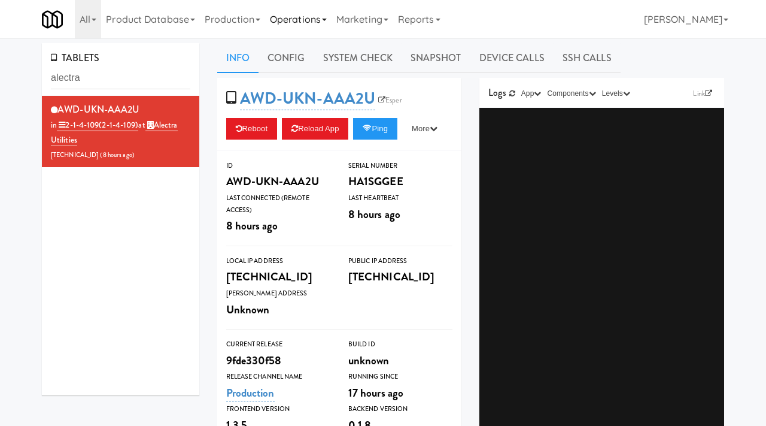
click at [302, 17] on link "Operations" at bounding box center [298, 19] width 66 height 38
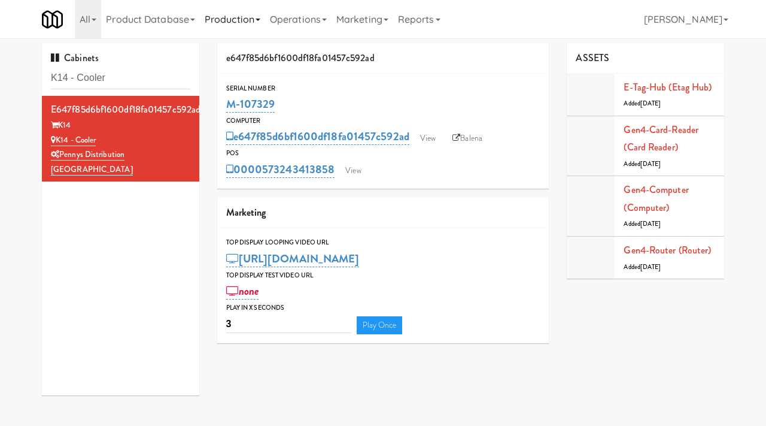
click at [257, 20] on link "Production" at bounding box center [232, 19] width 65 height 38
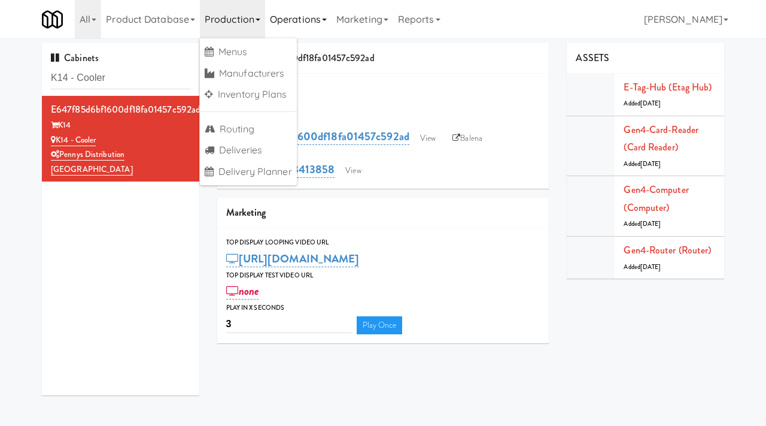
click at [302, 18] on link "Operations" at bounding box center [298, 19] width 66 height 38
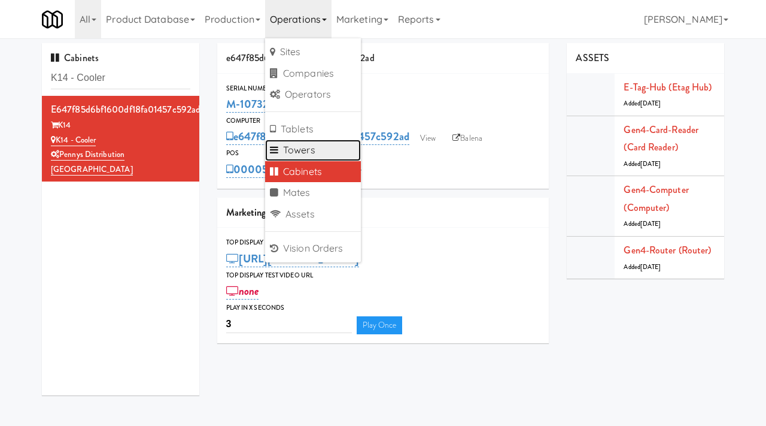
click at [305, 152] on link "Towers" at bounding box center [313, 150] width 96 height 22
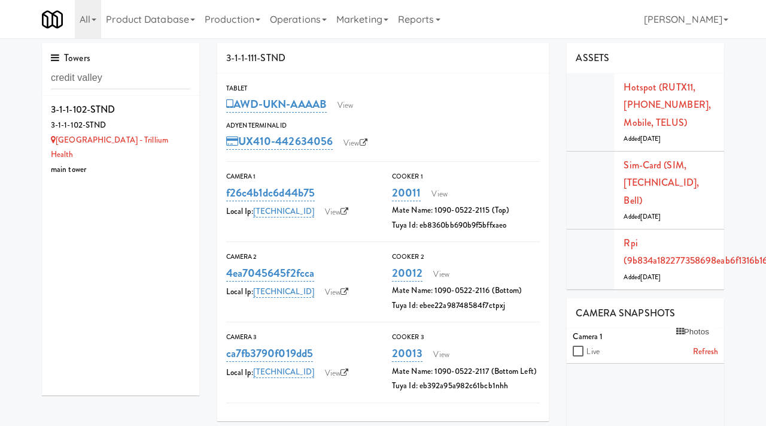
type input "credit valley"
click at [169, 122] on div "3-1-1-102-STND" at bounding box center [120, 125] width 139 height 15
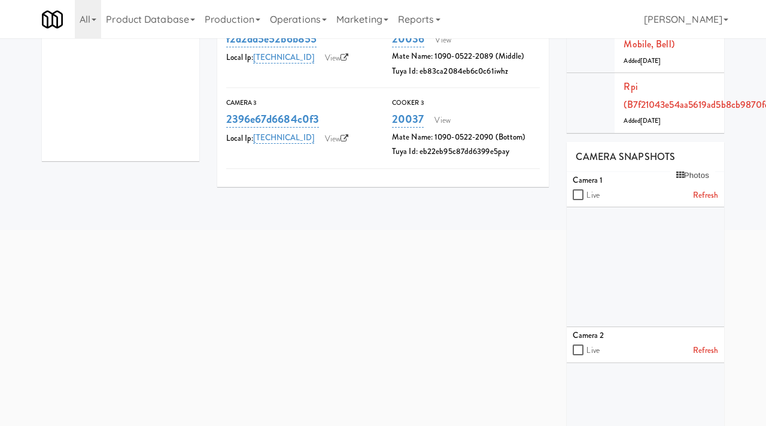
scroll to position [235, 3]
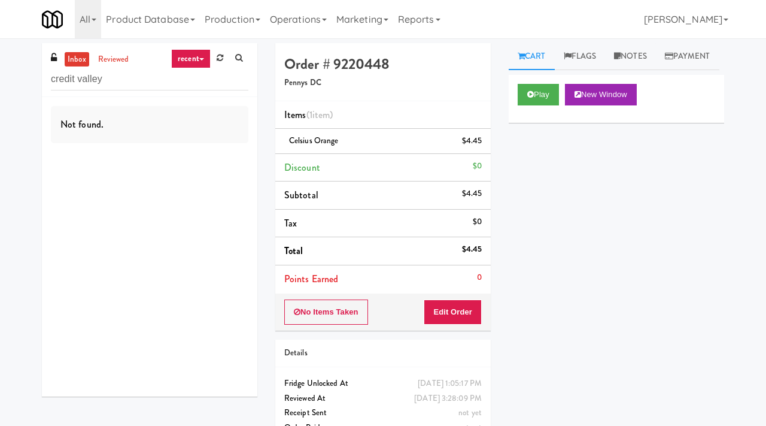
type input "credit valley"
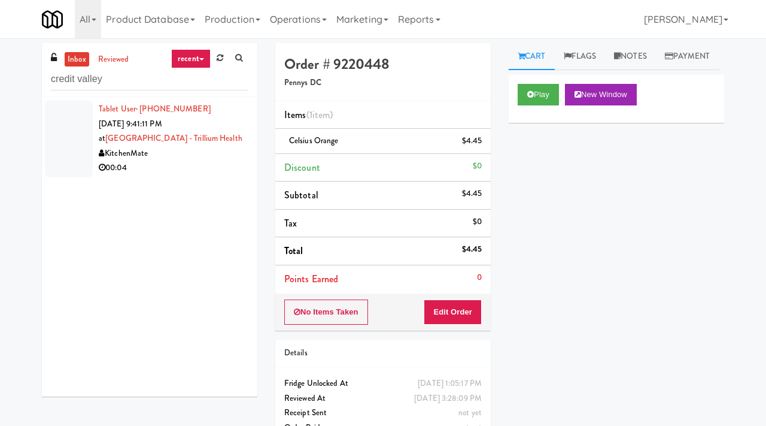
click at [202, 166] on div "00:04" at bounding box center [174, 167] width 150 height 15
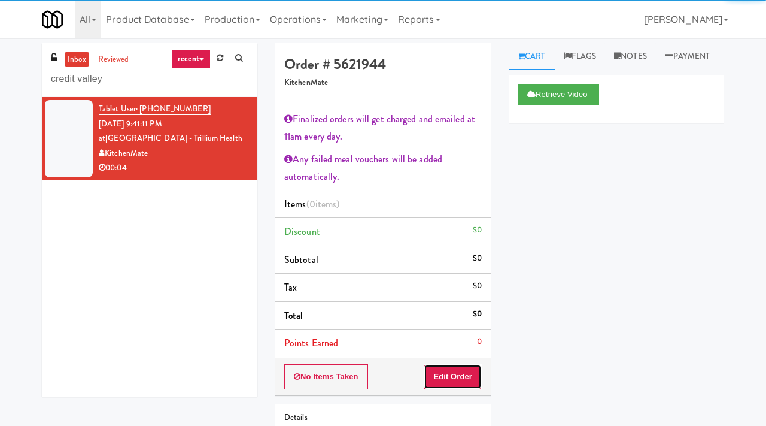
click at [449, 371] on button "Edit Order" at bounding box center [453, 376] width 58 height 25
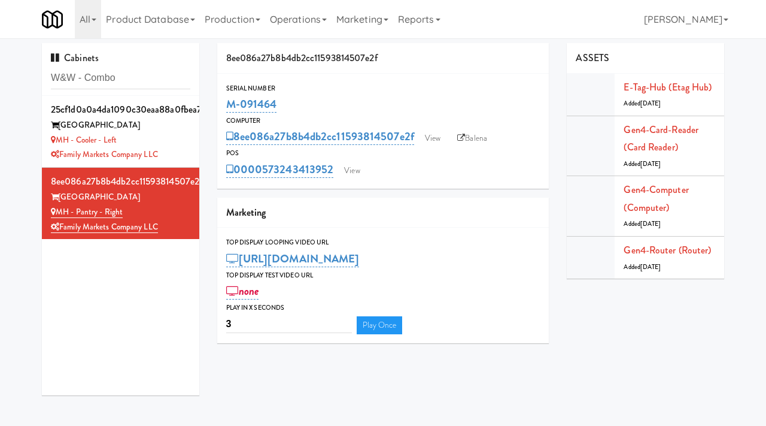
type input "W&W - Combo"
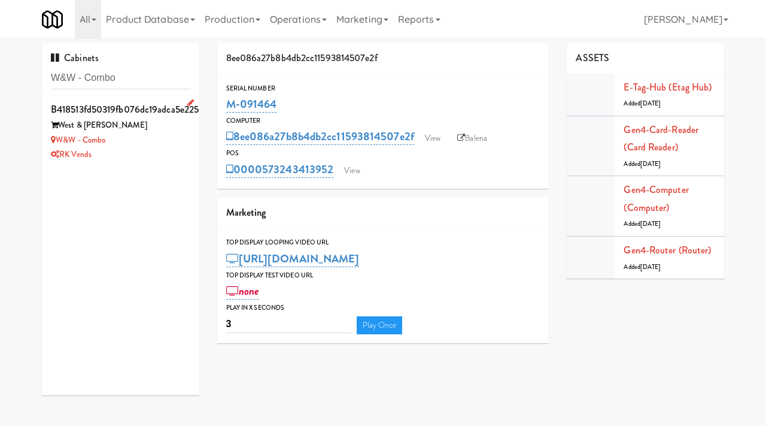
click at [125, 138] on div "W&W - Combo" at bounding box center [120, 140] width 139 height 15
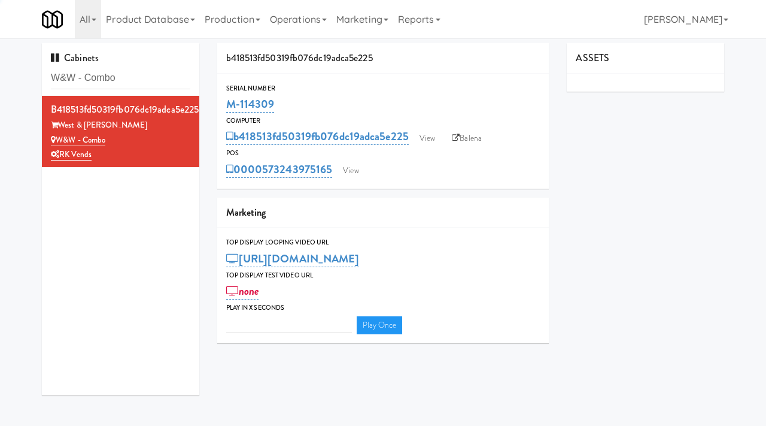
type input "3"
click at [429, 129] on link "View" at bounding box center [428, 138] width 28 height 18
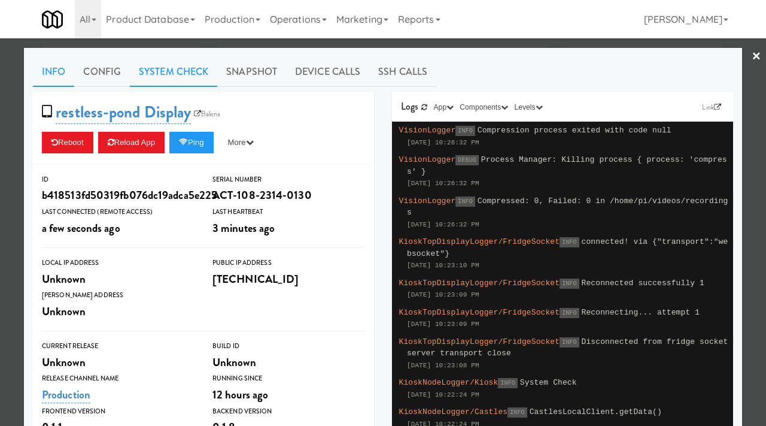
click at [161, 63] on link "System Check" at bounding box center [173, 72] width 87 height 30
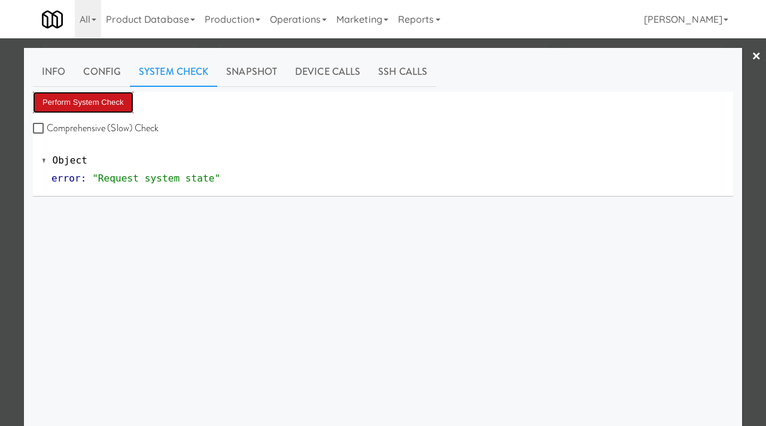
click at [91, 99] on button "Perform System Check" at bounding box center [83, 103] width 101 height 22
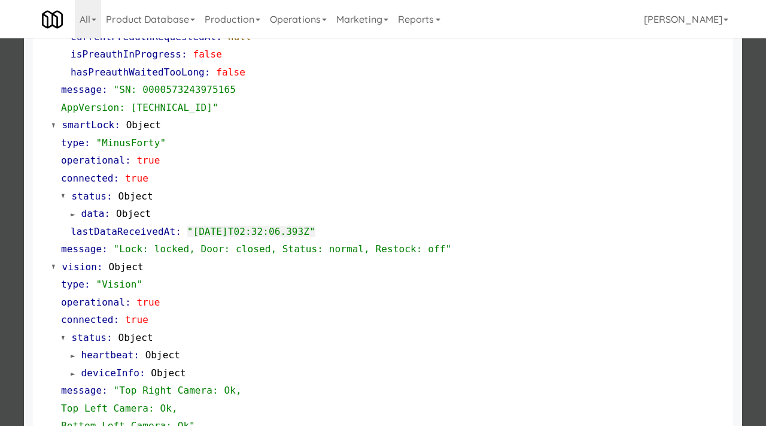
scroll to position [504, 0]
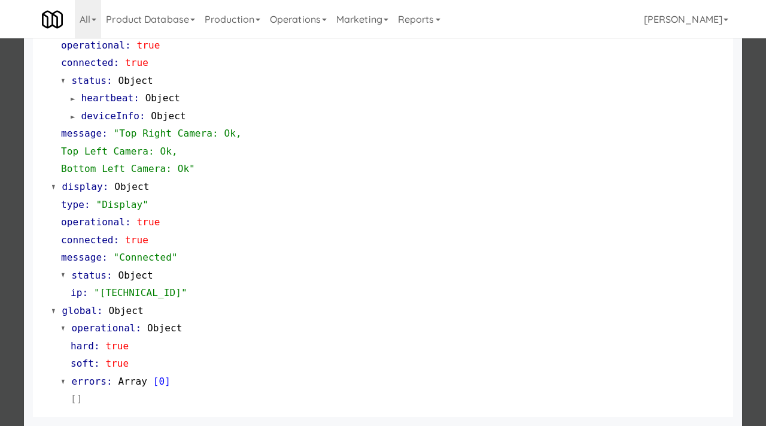
click at [0, 230] on div at bounding box center [383, 213] width 766 height 426
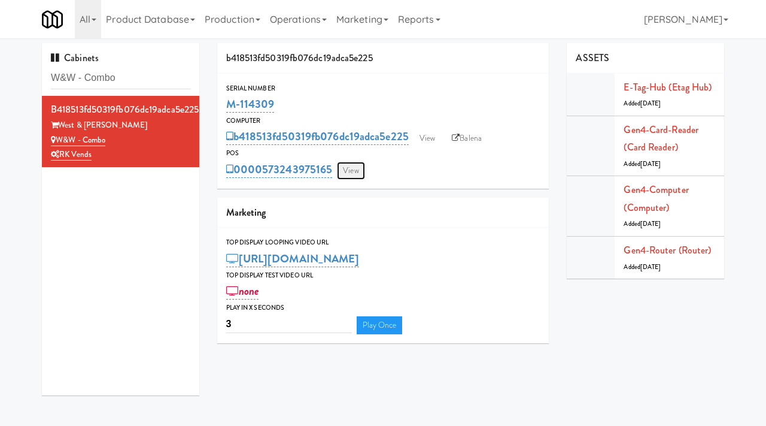
click at [347, 169] on link "View" at bounding box center [351, 171] width 28 height 18
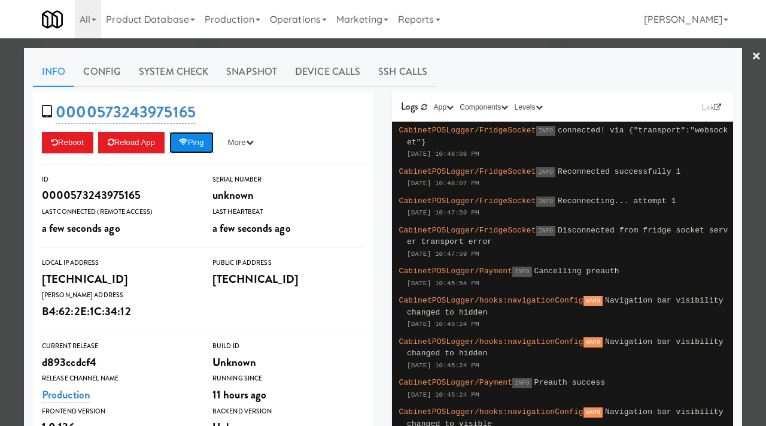
click at [197, 139] on button "Ping" at bounding box center [191, 143] width 44 height 22
click at [251, 76] on link "Snapshot" at bounding box center [251, 72] width 69 height 30
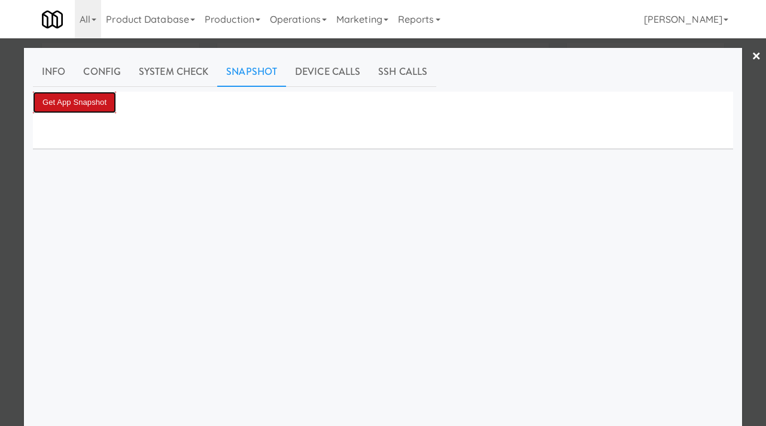
click at [93, 101] on button "Get App Snapshot" at bounding box center [74, 103] width 83 height 22
click at [99, 93] on button "Get App Snapshot" at bounding box center [74, 103] width 83 height 22
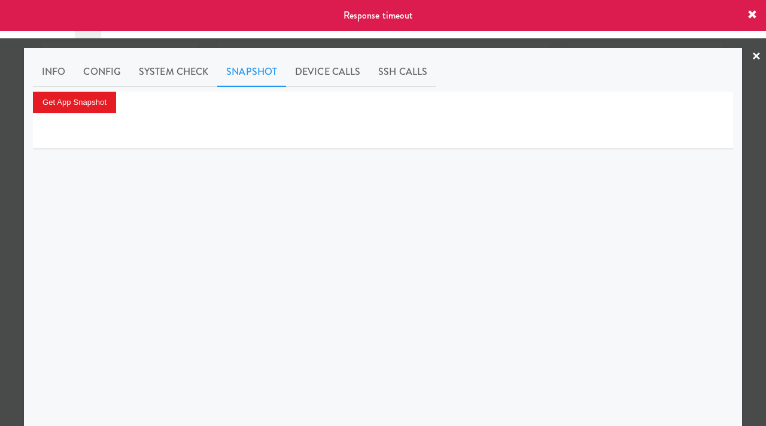
click at [2, 126] on div at bounding box center [383, 213] width 766 height 426
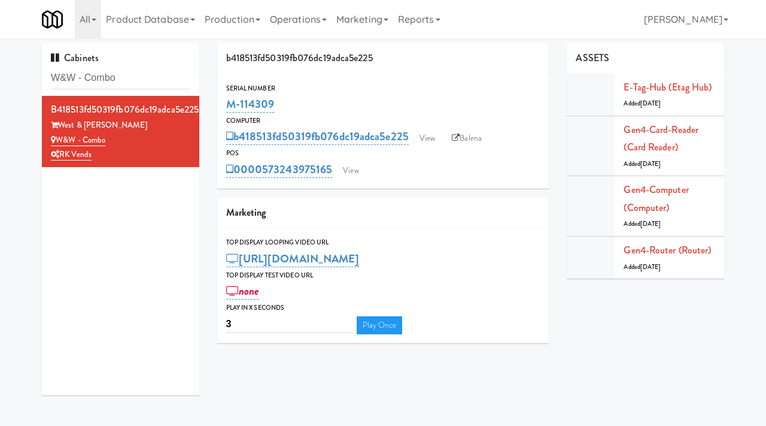
click at [362, 93] on div "Serial Number" at bounding box center [383, 89] width 314 height 12
click at [356, 167] on link "View" at bounding box center [351, 171] width 28 height 18
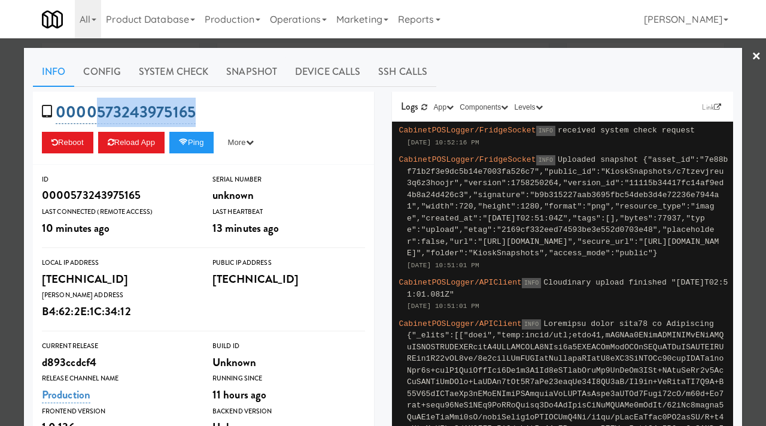
drag, startPoint x: 204, startPoint y: 110, endPoint x: 98, endPoint y: 104, distance: 106.2
click at [98, 104] on div "0000573243975165 Reboot Reload App Ping More Ping Server Restart Server Force R…" at bounding box center [203, 128] width 341 height 73
copy link "573243975165"
click at [201, 141] on button "Ping" at bounding box center [191, 143] width 44 height 22
click at [196, 141] on button "Ping" at bounding box center [191, 143] width 44 height 22
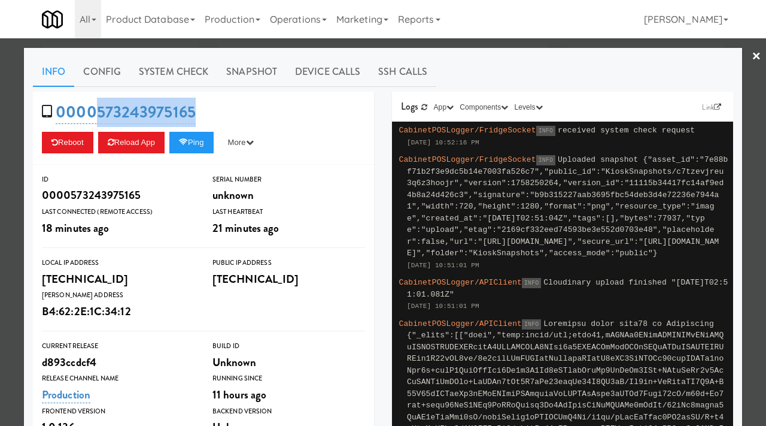
click at [0, 186] on div at bounding box center [383, 213] width 766 height 426
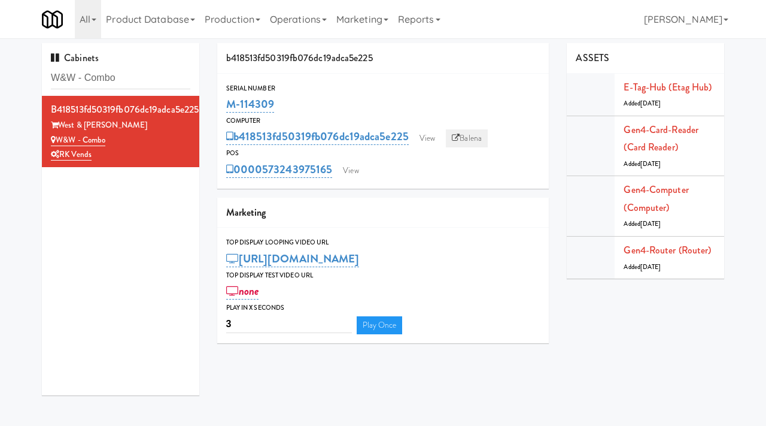
click at [485, 139] on link "Balena" at bounding box center [467, 138] width 42 height 18
click at [349, 175] on link "View" at bounding box center [351, 171] width 28 height 18
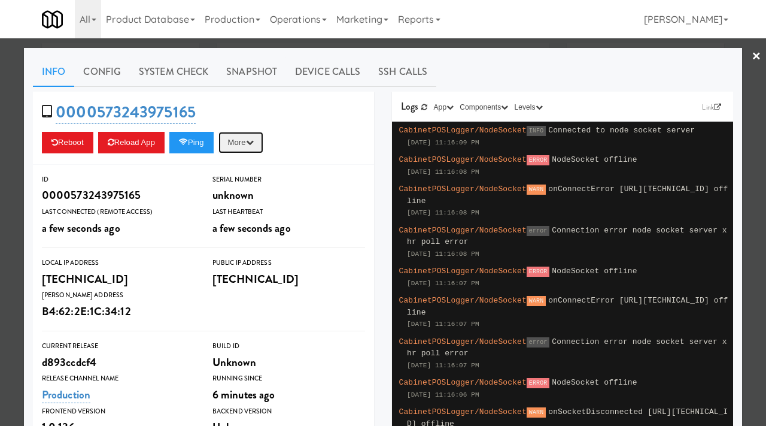
click at [255, 142] on button "More" at bounding box center [240, 143] width 45 height 22
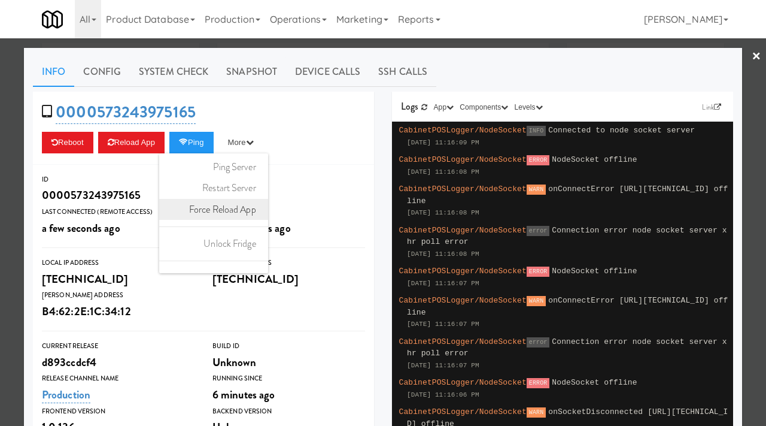
click at [232, 205] on link "Force Reload App" at bounding box center [213, 210] width 109 height 22
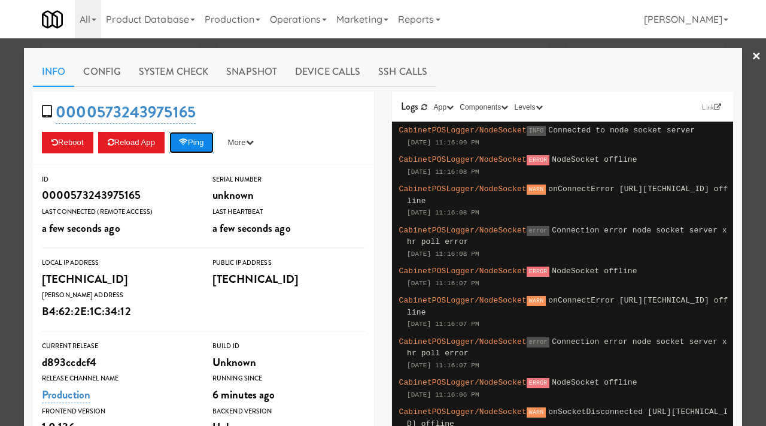
click at [188, 141] on icon at bounding box center [183, 142] width 9 height 8
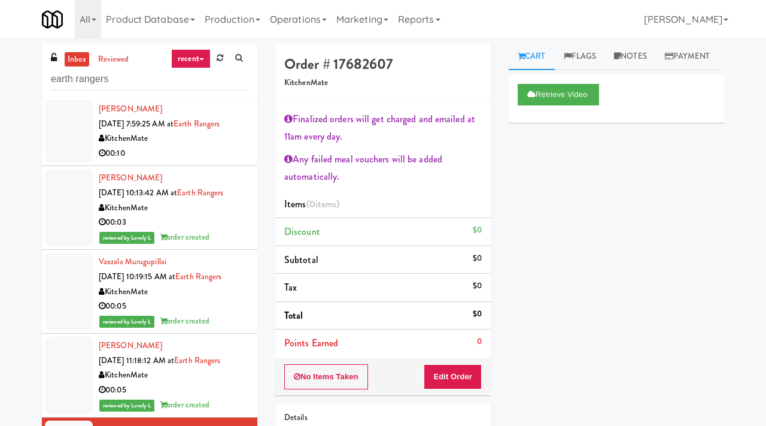
scroll to position [110, 0]
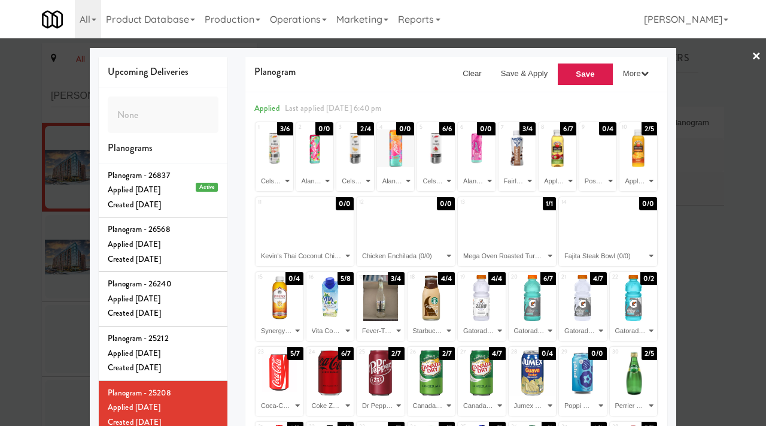
scroll to position [258, 0]
